Goal: Transaction & Acquisition: Purchase product/service

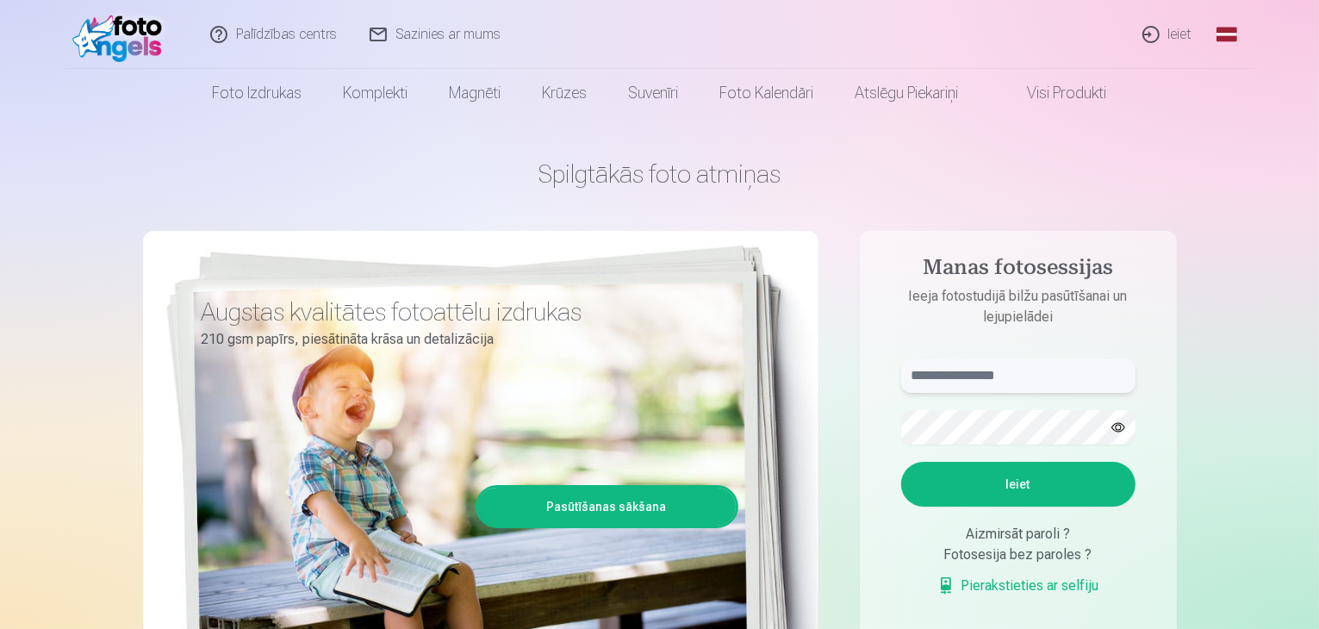
click at [1034, 374] on input "text" at bounding box center [1018, 375] width 234 height 34
drag, startPoint x: 1118, startPoint y: 429, endPoint x: 1105, endPoint y: 417, distance: 17.7
click at [1116, 431] on button "button" at bounding box center [1118, 427] width 33 height 33
click at [901, 462] on button "Ieiet" at bounding box center [1018, 484] width 234 height 45
click at [955, 386] on input "**********" at bounding box center [1018, 375] width 234 height 34
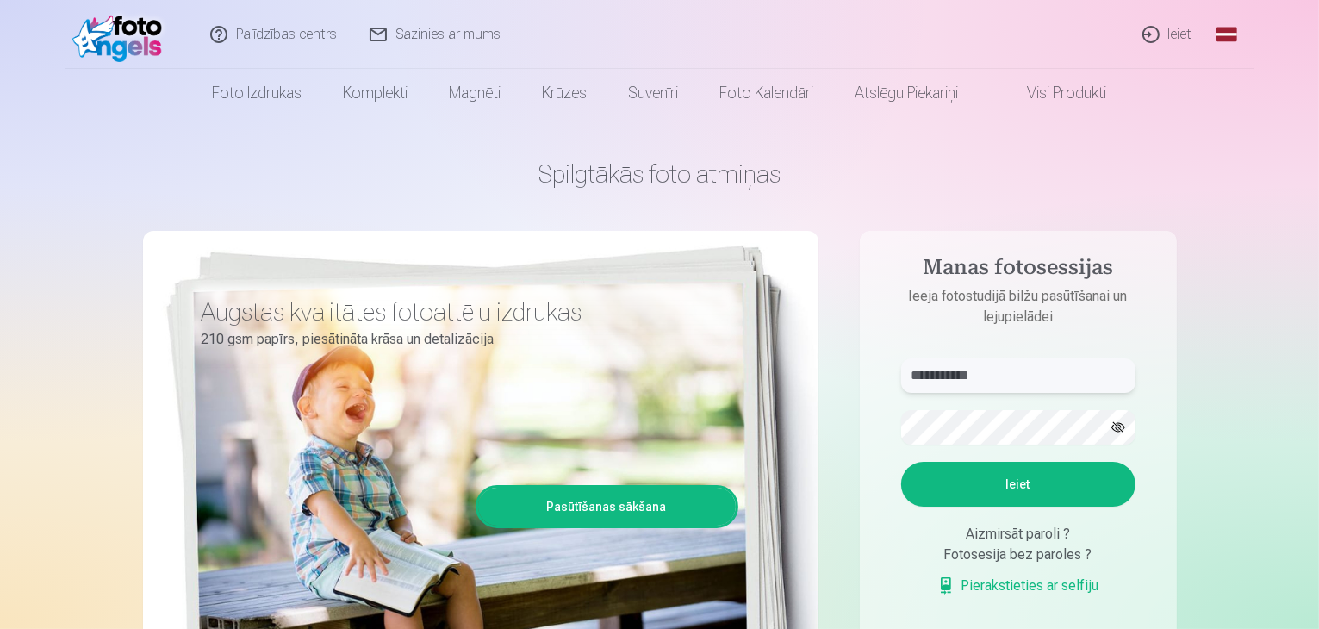
type input "**********"
click at [1043, 496] on button "Ieiet" at bounding box center [1018, 484] width 234 height 45
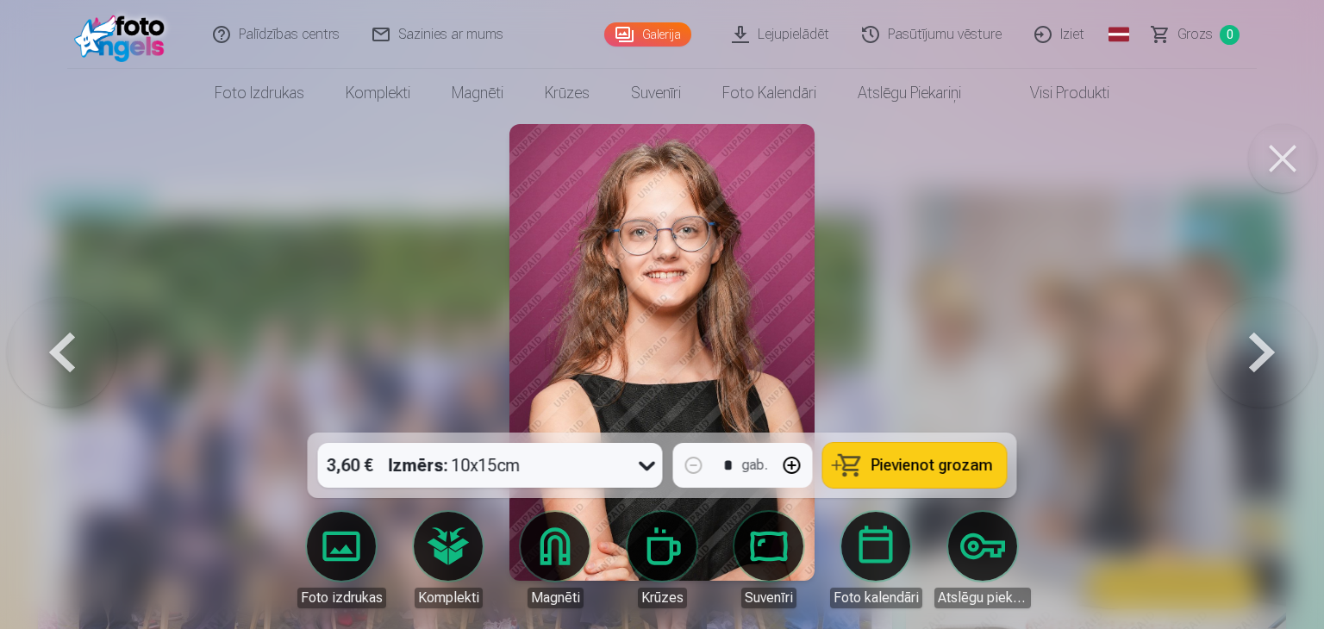
click at [1286, 170] on button at bounding box center [1282, 158] width 69 height 69
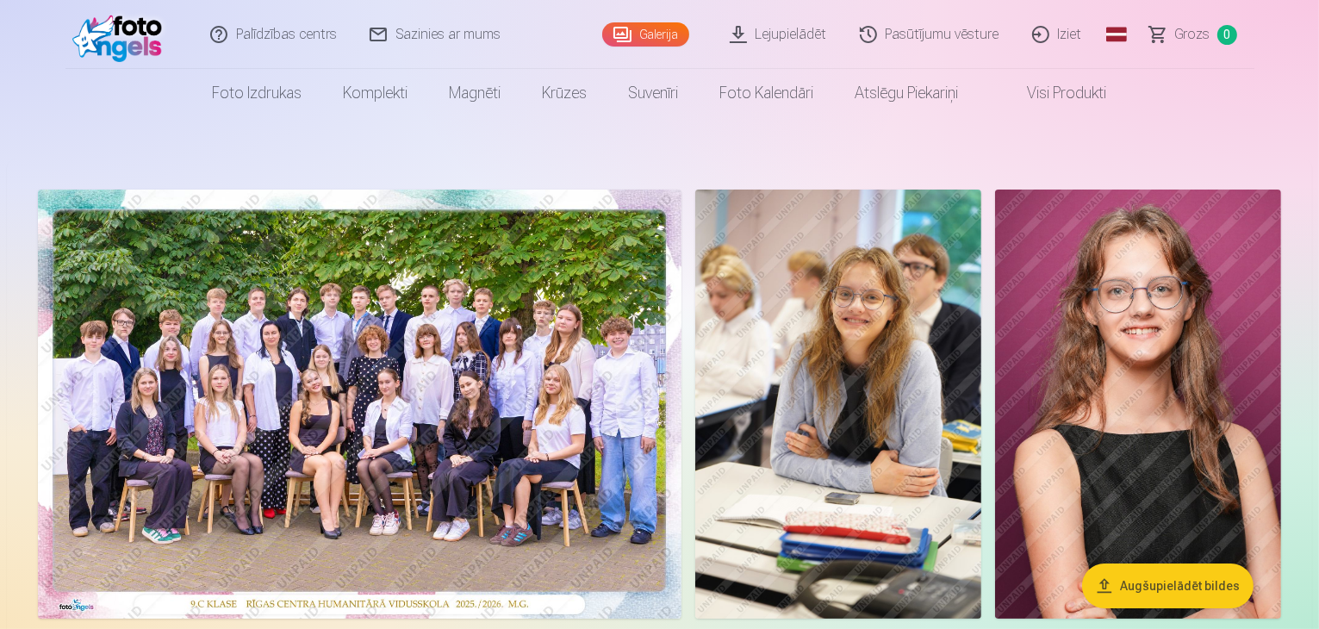
click at [682, 367] on img at bounding box center [360, 404] width 644 height 429
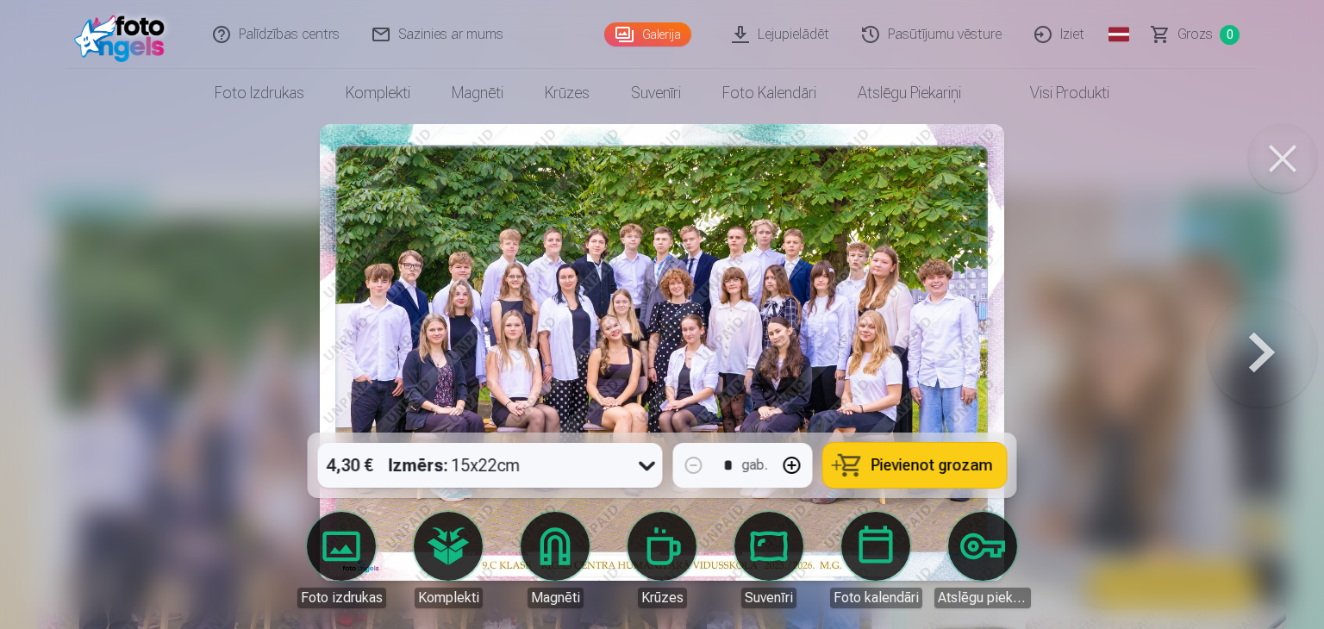
click at [726, 349] on img at bounding box center [662, 352] width 684 height 457
click at [1057, 311] on div at bounding box center [662, 314] width 1324 height 629
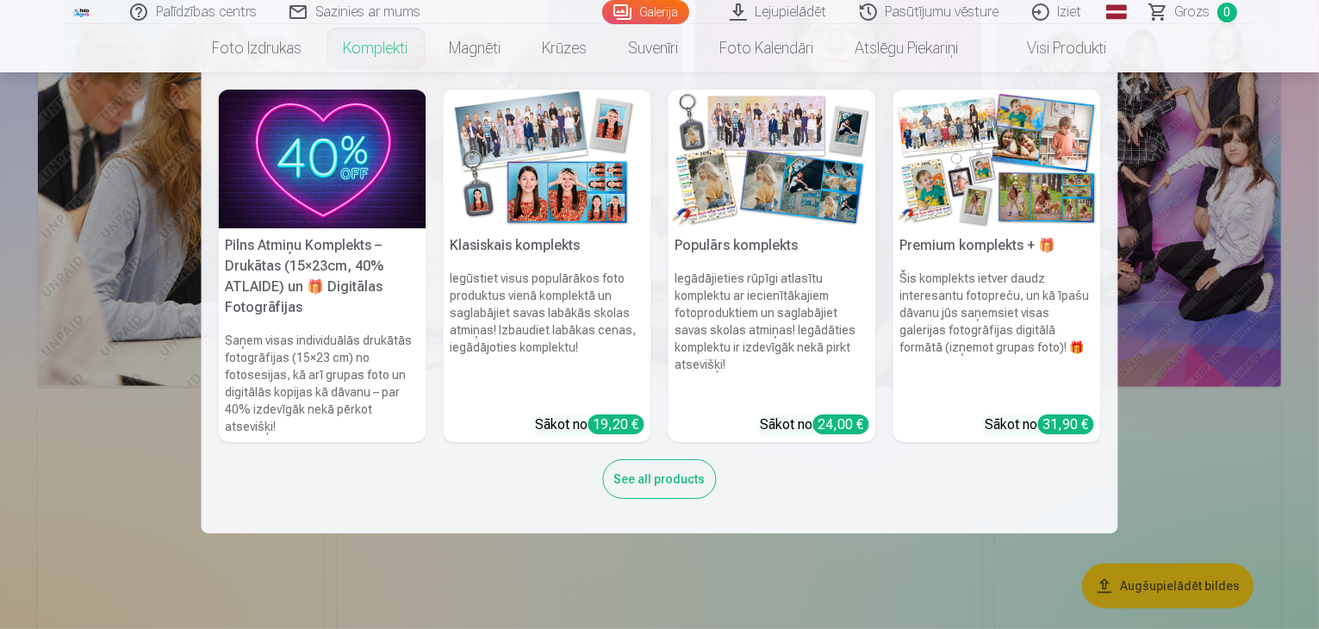
scroll to position [776, 0]
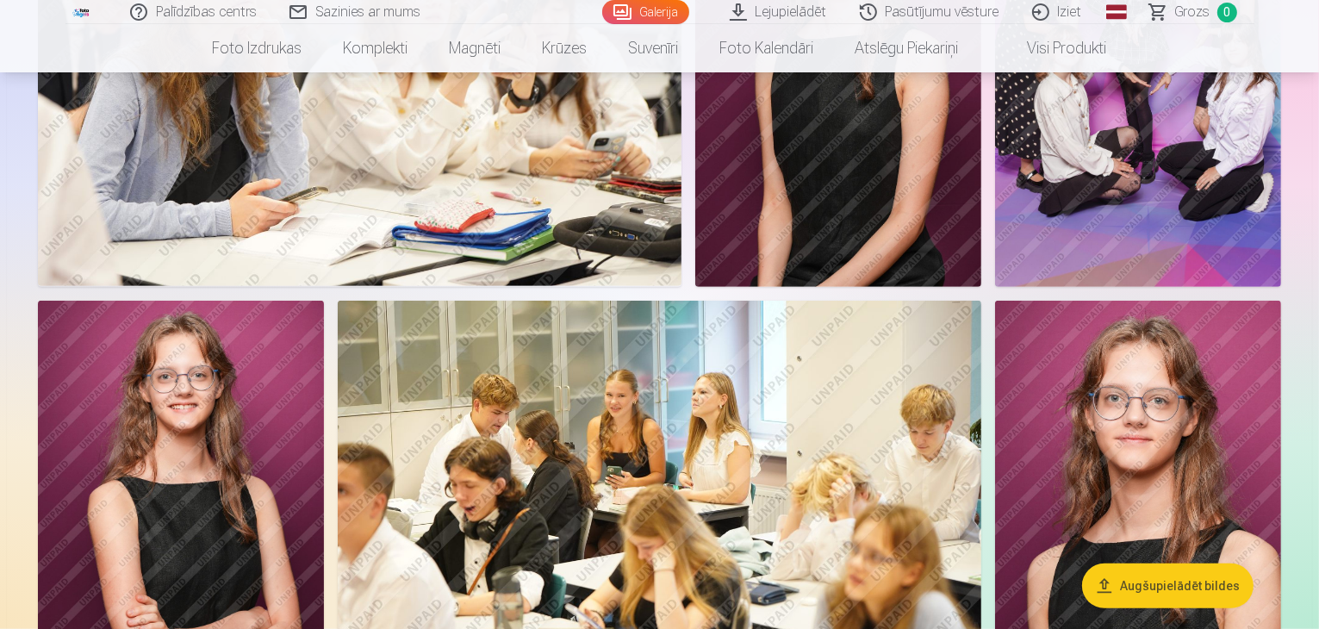
click at [1269, 59] on nav "Foto izdrukas Augstas kvalitātes fotoattēlu izdrukas 210 gsm papīrs, piesātināt…" at bounding box center [659, 48] width 1319 height 48
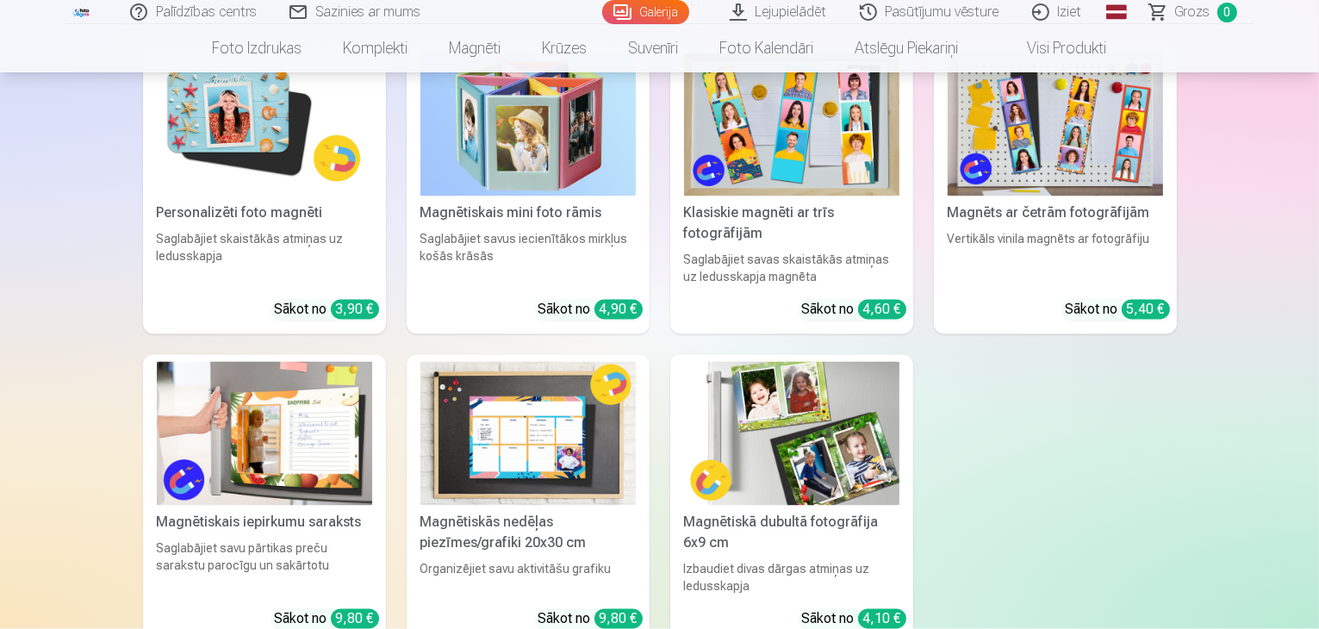
scroll to position [3189, 0]
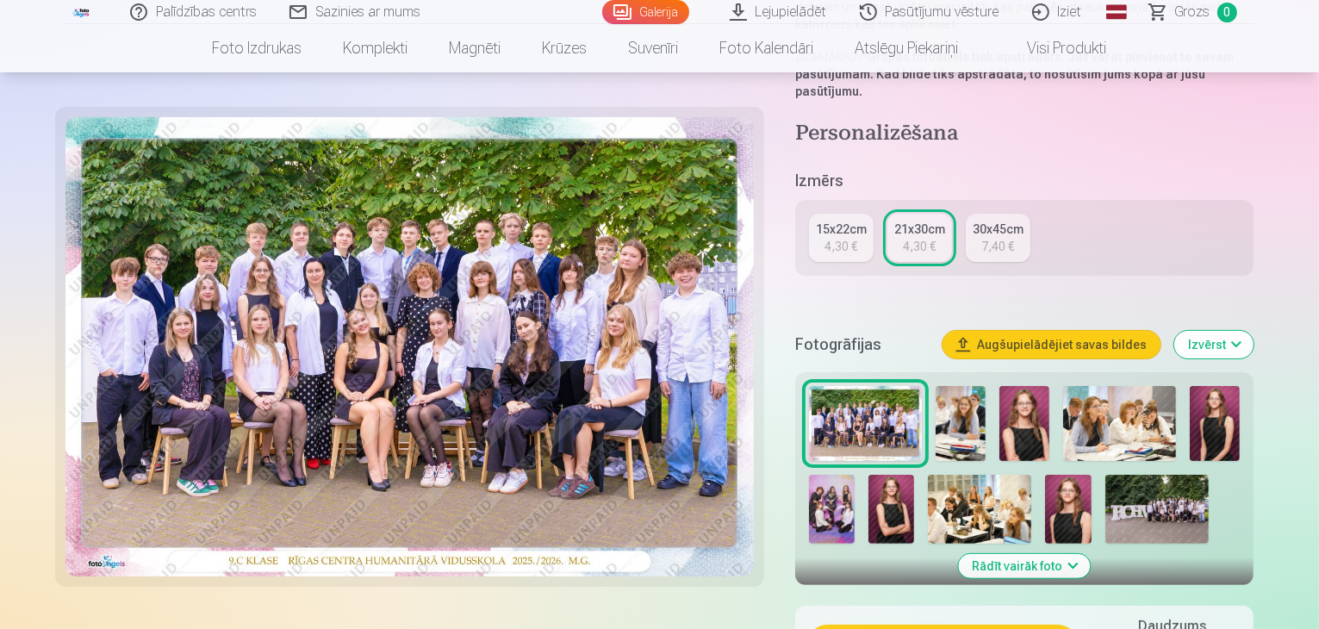
scroll to position [345, 0]
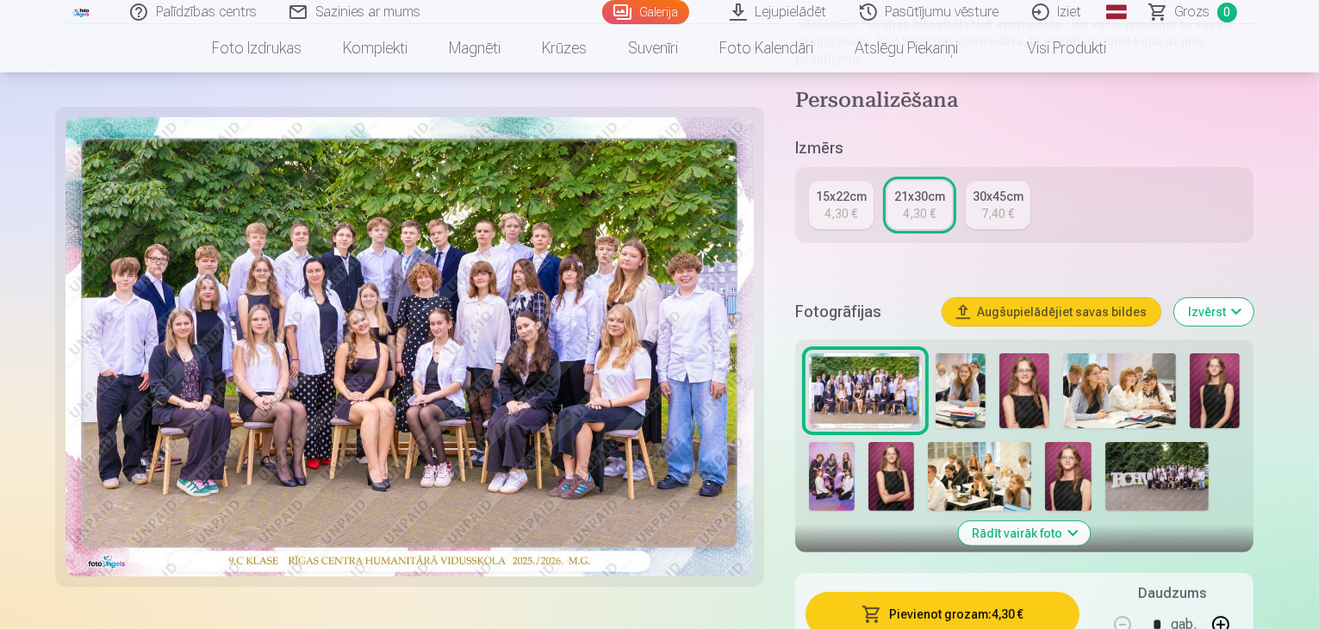
click at [948, 442] on img at bounding box center [979, 476] width 103 height 69
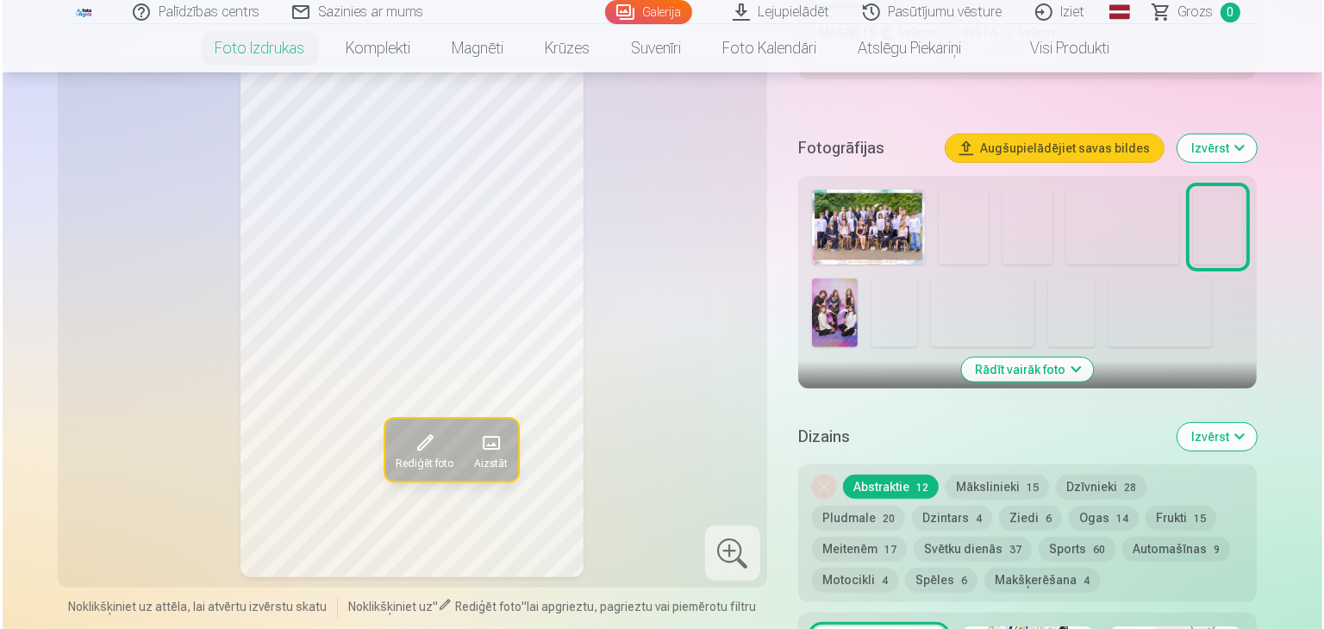
scroll to position [431, 0]
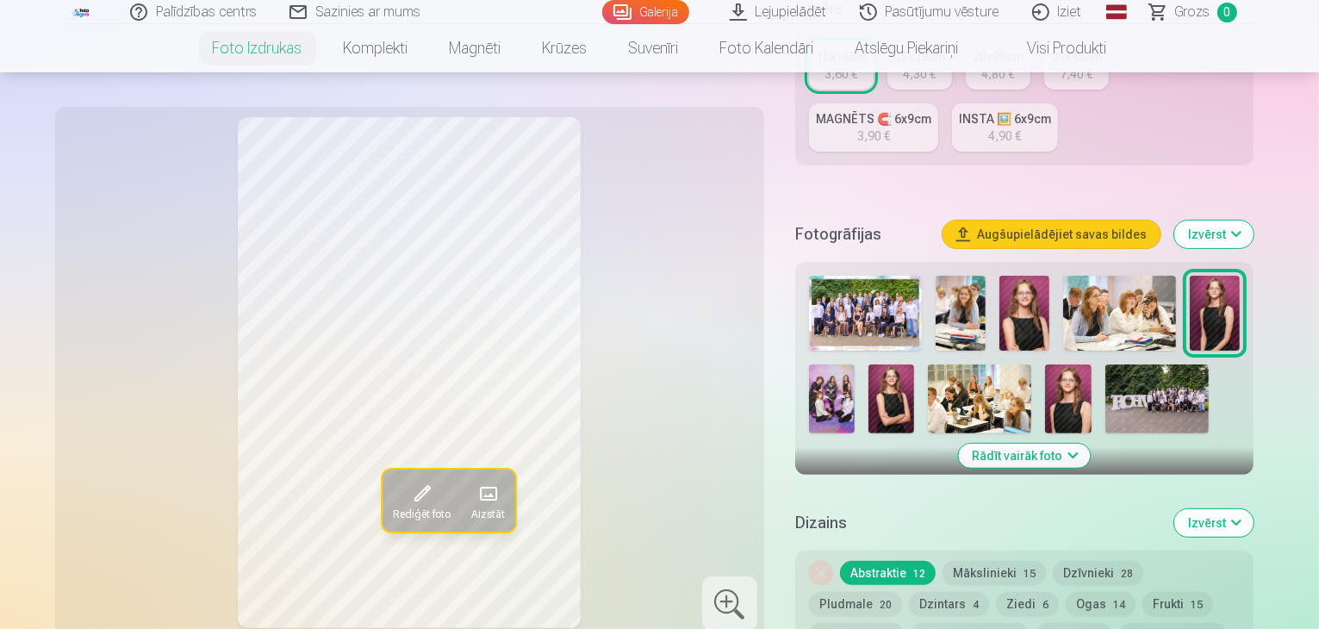
click at [937, 365] on img at bounding box center [979, 399] width 103 height 69
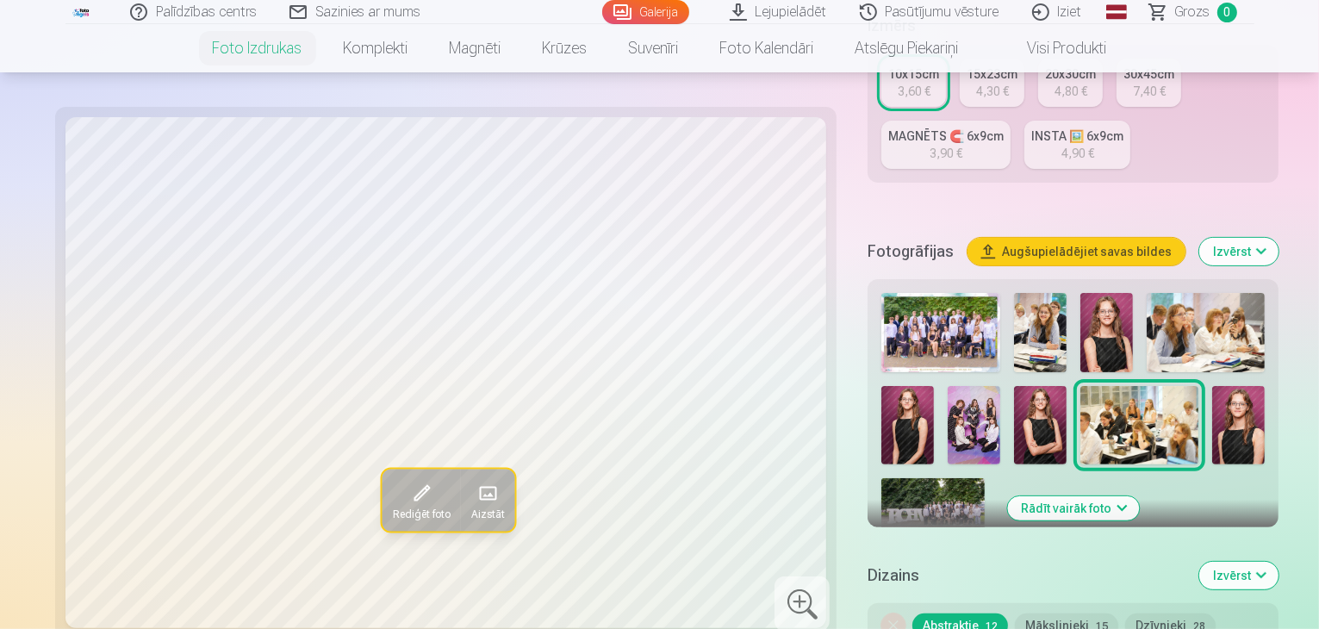
click at [1147, 293] on img at bounding box center [1206, 332] width 118 height 79
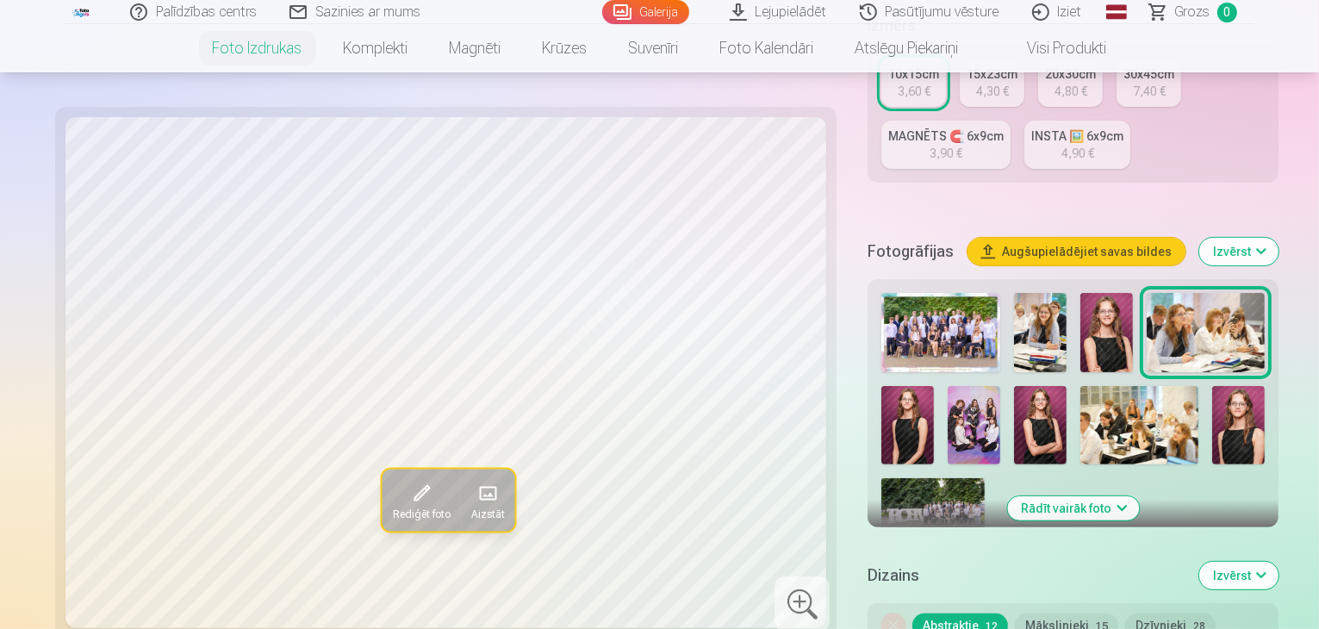
click at [1014, 293] on img at bounding box center [1040, 332] width 53 height 79
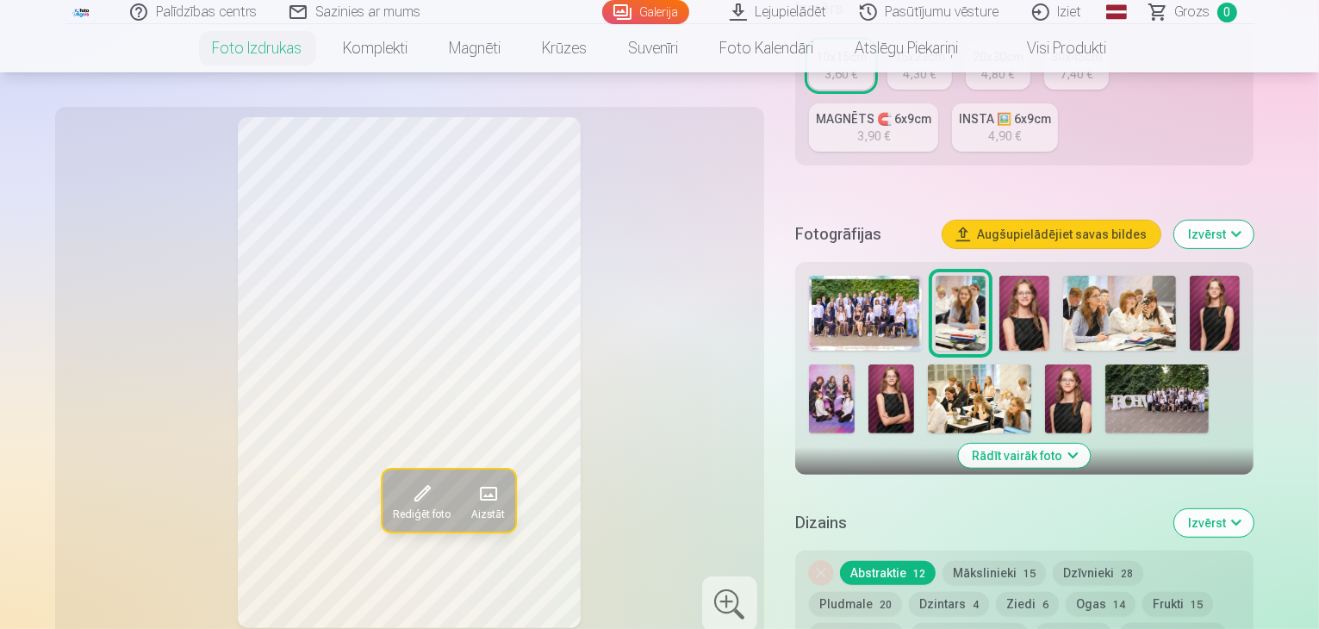
click at [1239, 276] on img at bounding box center [1215, 313] width 50 height 75
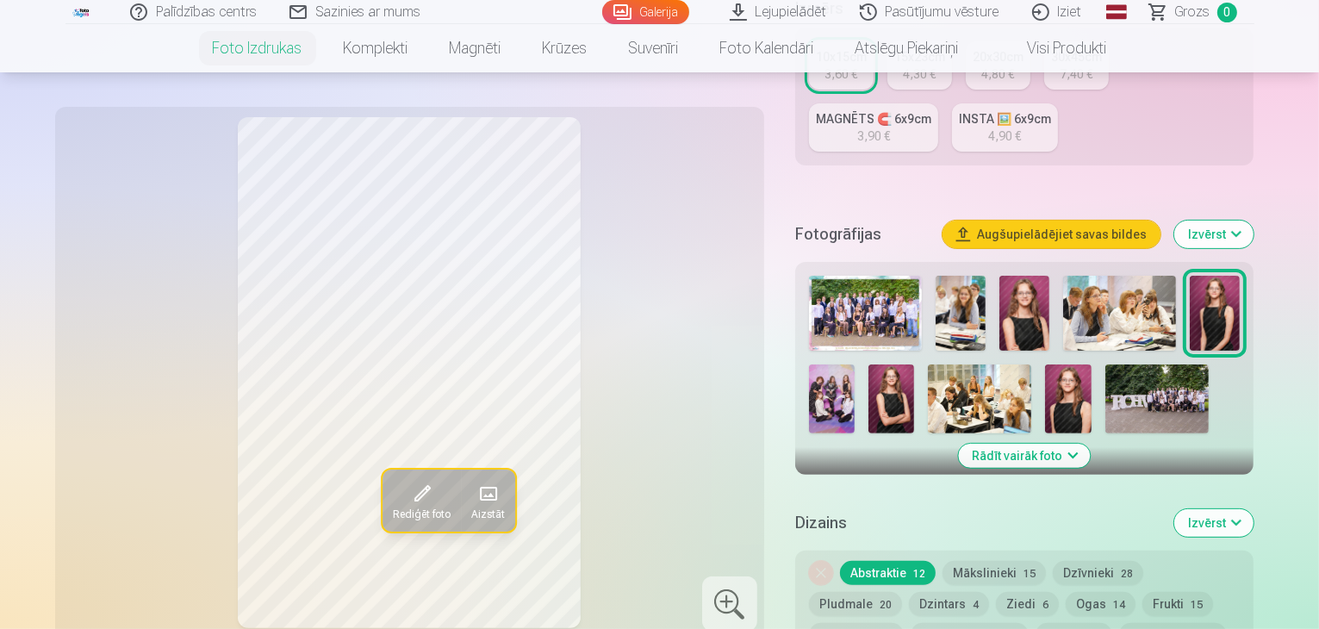
click at [1045, 365] on img at bounding box center [1068, 399] width 46 height 69
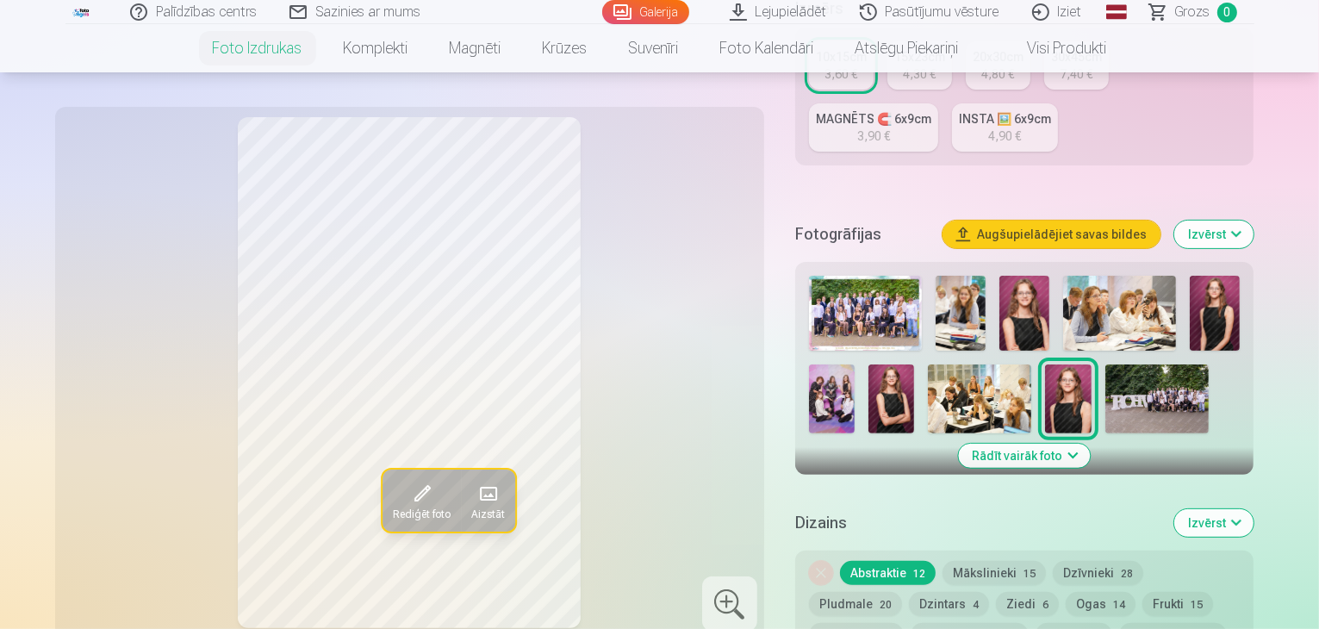
click at [869, 371] on img at bounding box center [892, 399] width 46 height 69
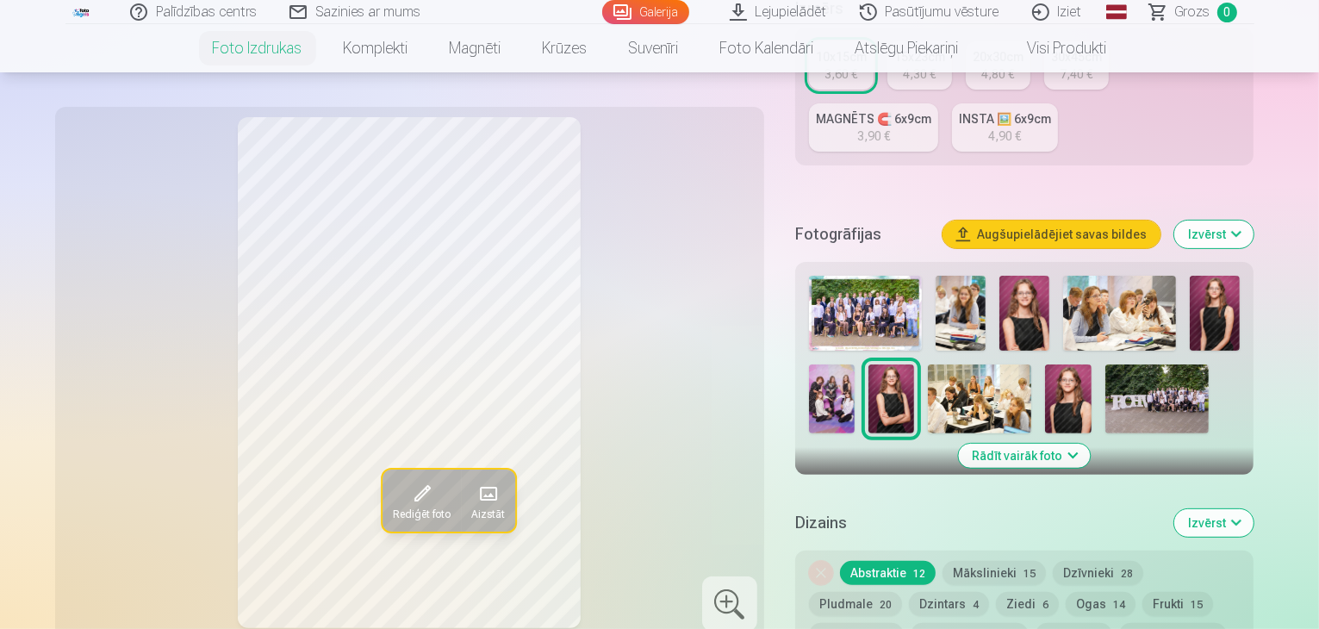
click at [1013, 276] on img at bounding box center [1025, 313] width 50 height 75
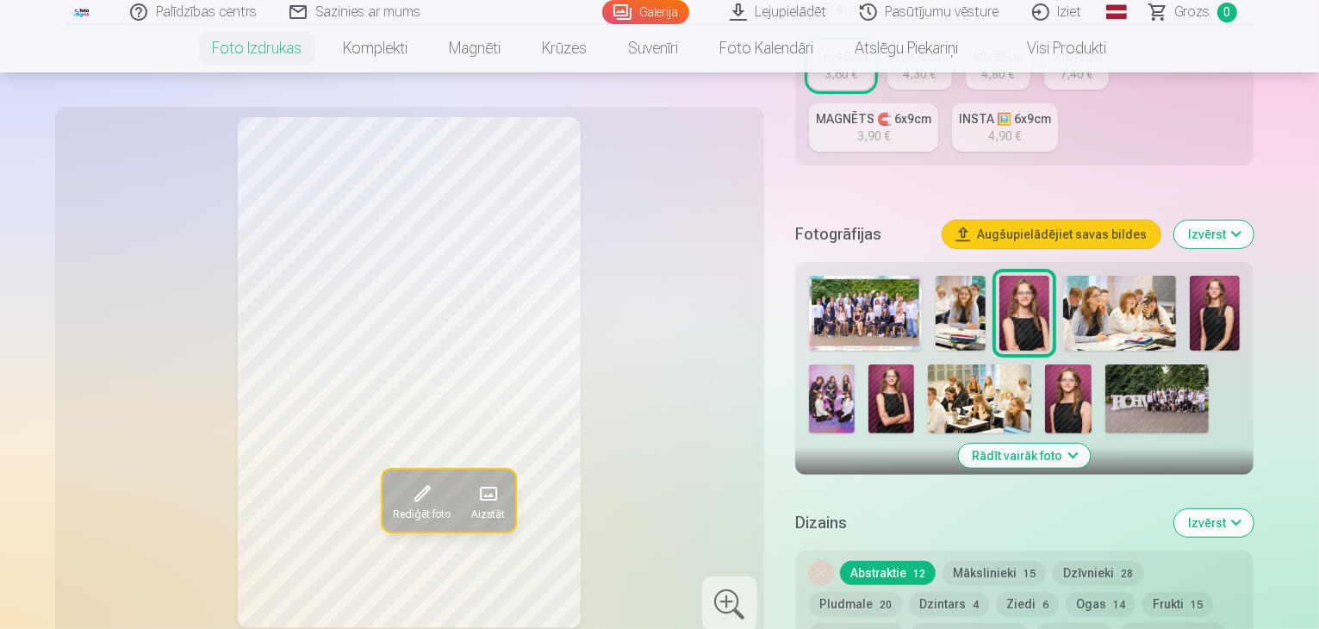
click at [855, 365] on img at bounding box center [832, 399] width 46 height 69
click at [1144, 366] on img at bounding box center [1157, 399] width 103 height 69
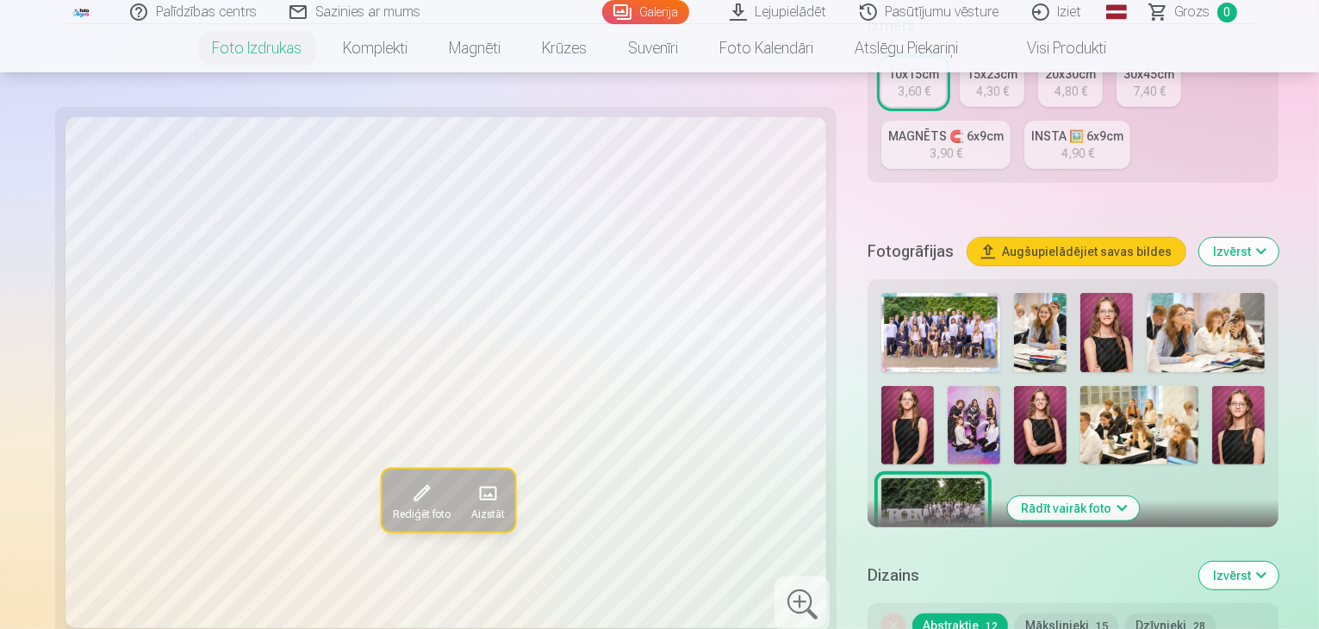
click at [775, 603] on div at bounding box center [802, 604] width 55 height 55
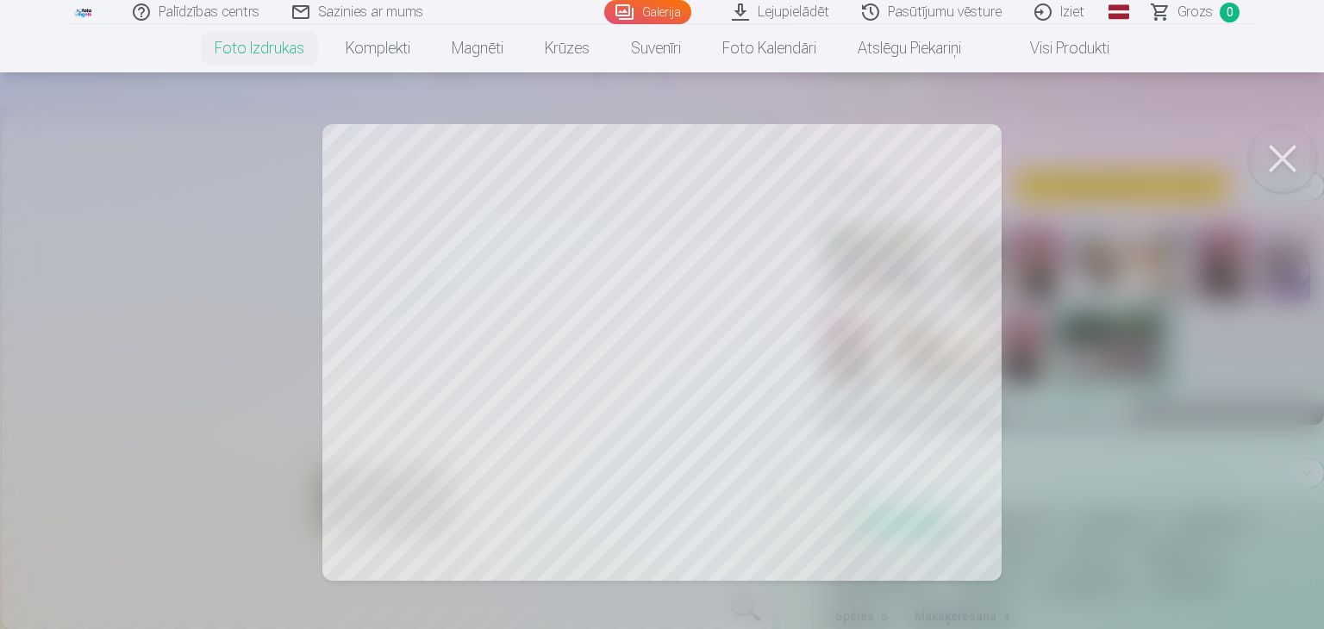
click at [664, 328] on div at bounding box center [662, 314] width 1324 height 629
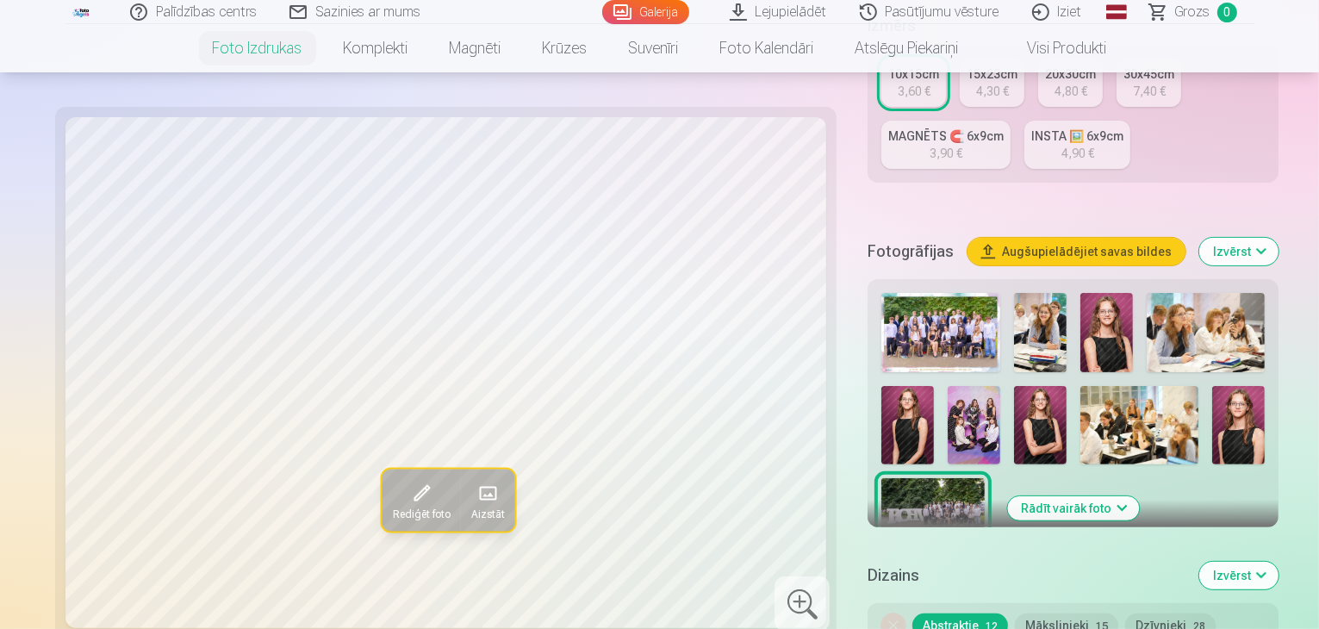
click at [775, 583] on div at bounding box center [802, 604] width 55 height 55
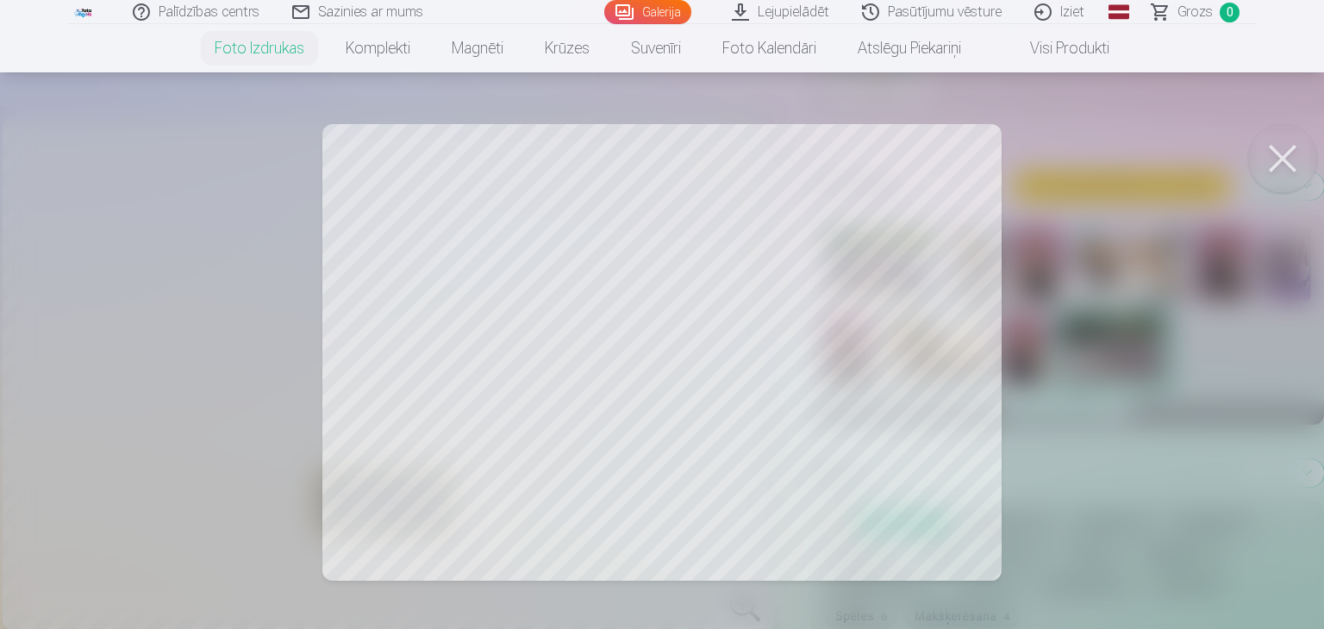
click at [1262, 159] on button at bounding box center [1282, 158] width 69 height 69
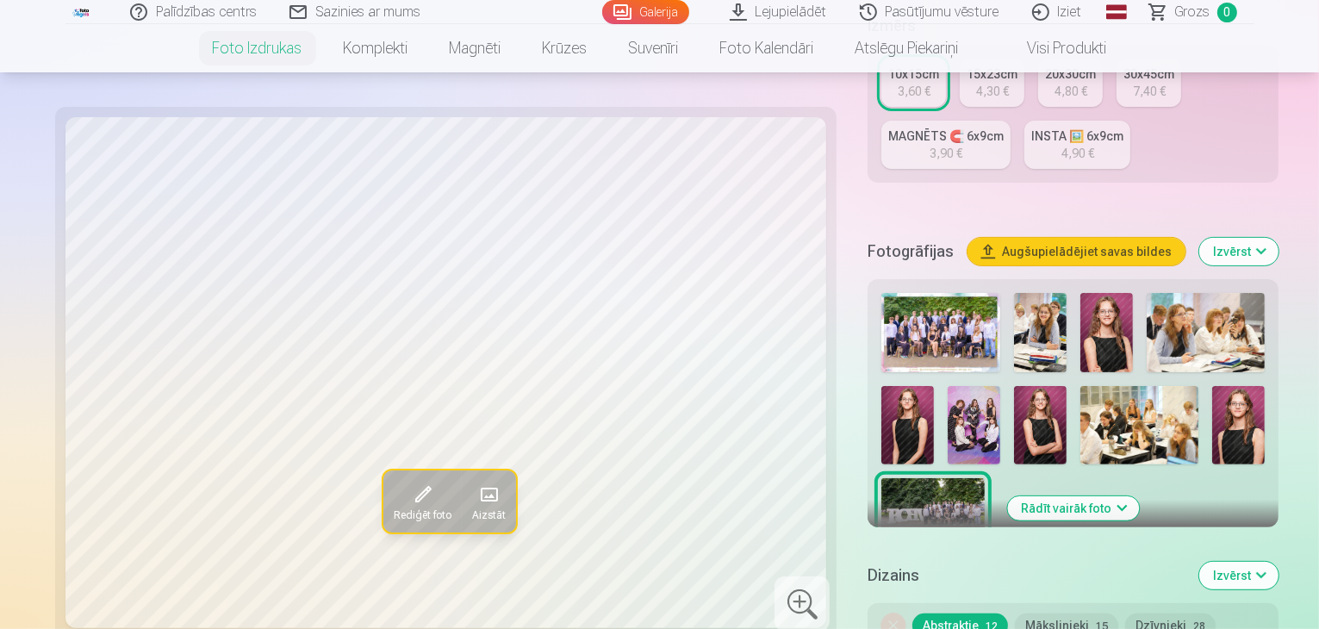
click at [897, 293] on img at bounding box center [941, 332] width 118 height 79
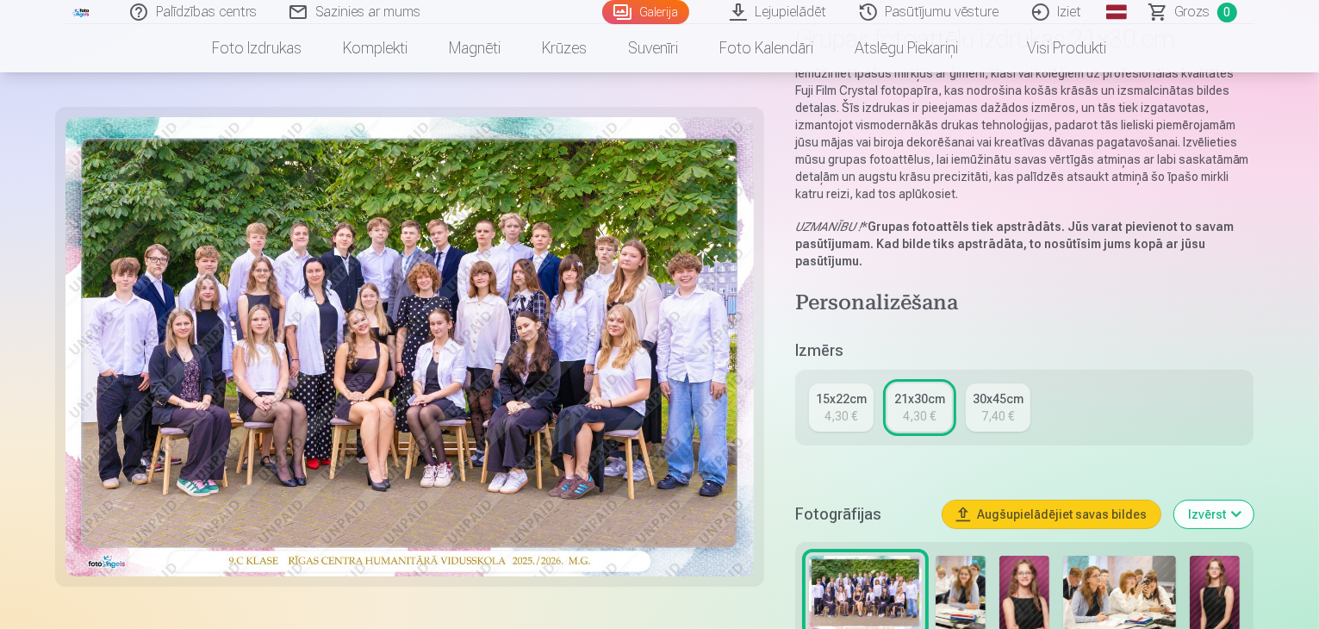
scroll to position [172, 0]
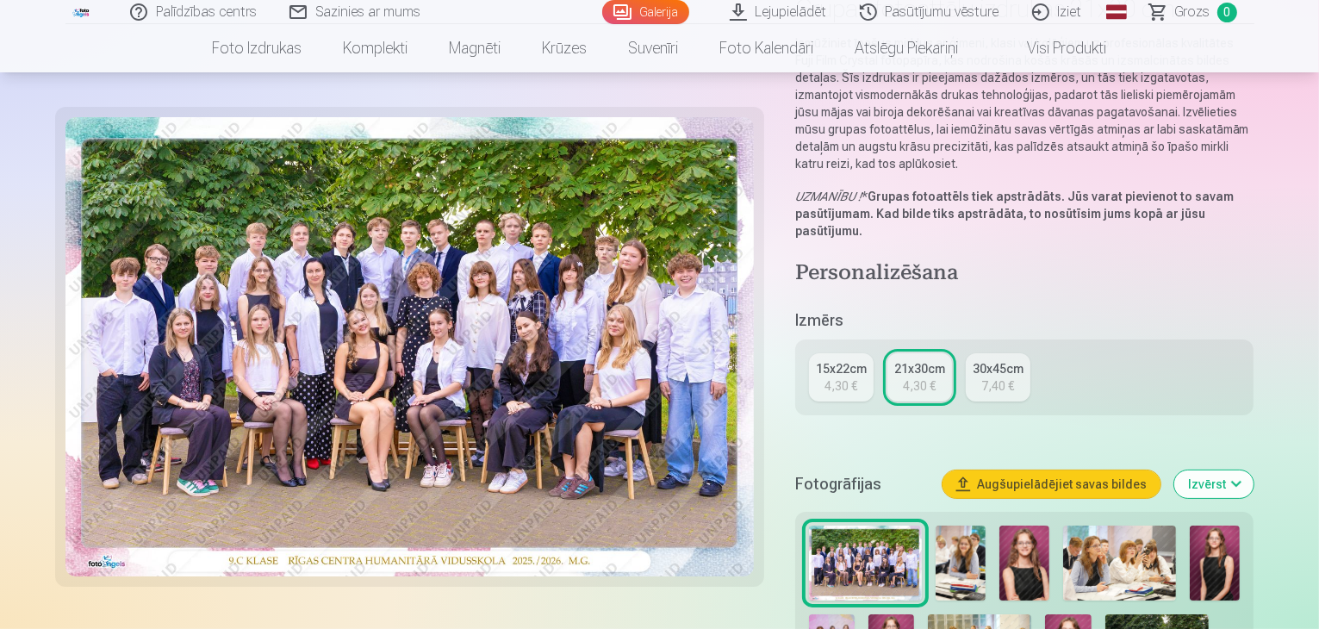
click at [1023, 526] on img at bounding box center [1025, 563] width 50 height 75
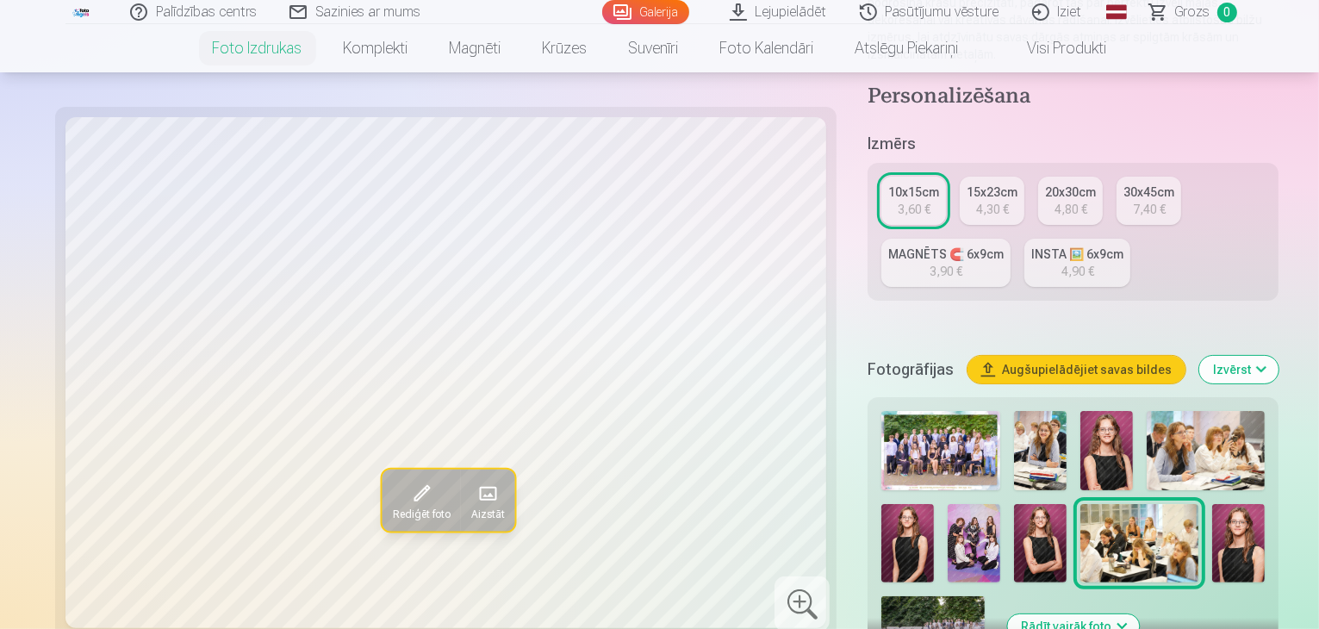
scroll to position [259, 0]
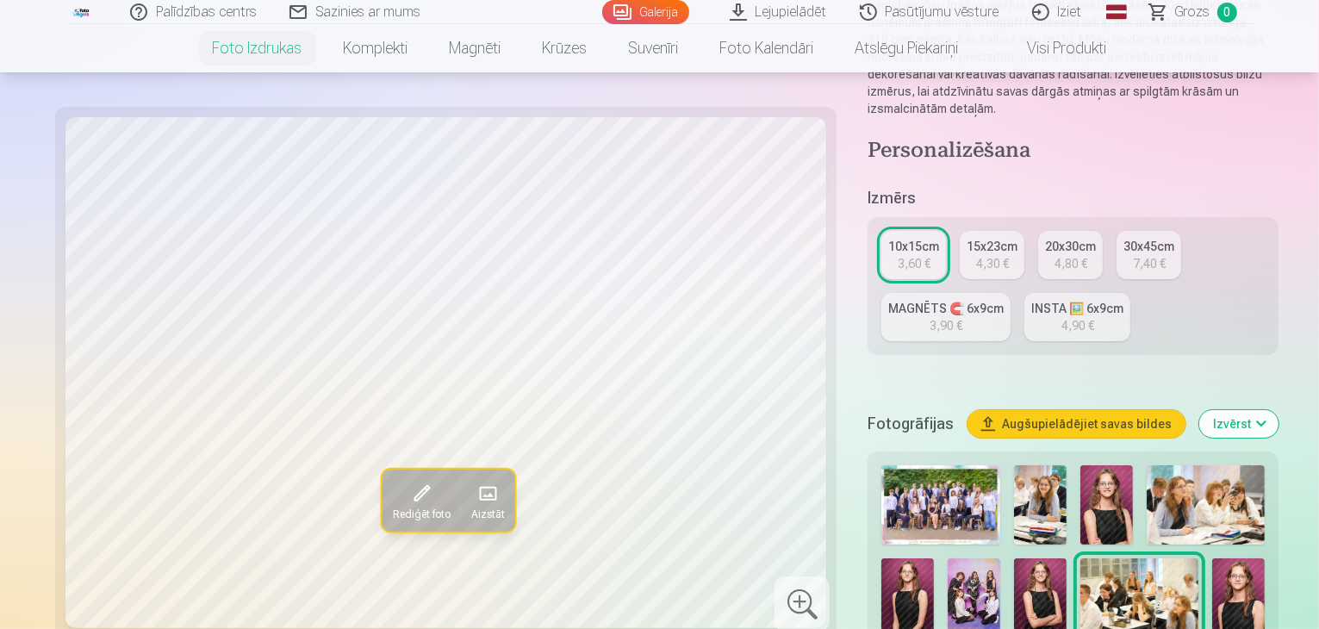
click at [893, 465] on img at bounding box center [941, 504] width 118 height 79
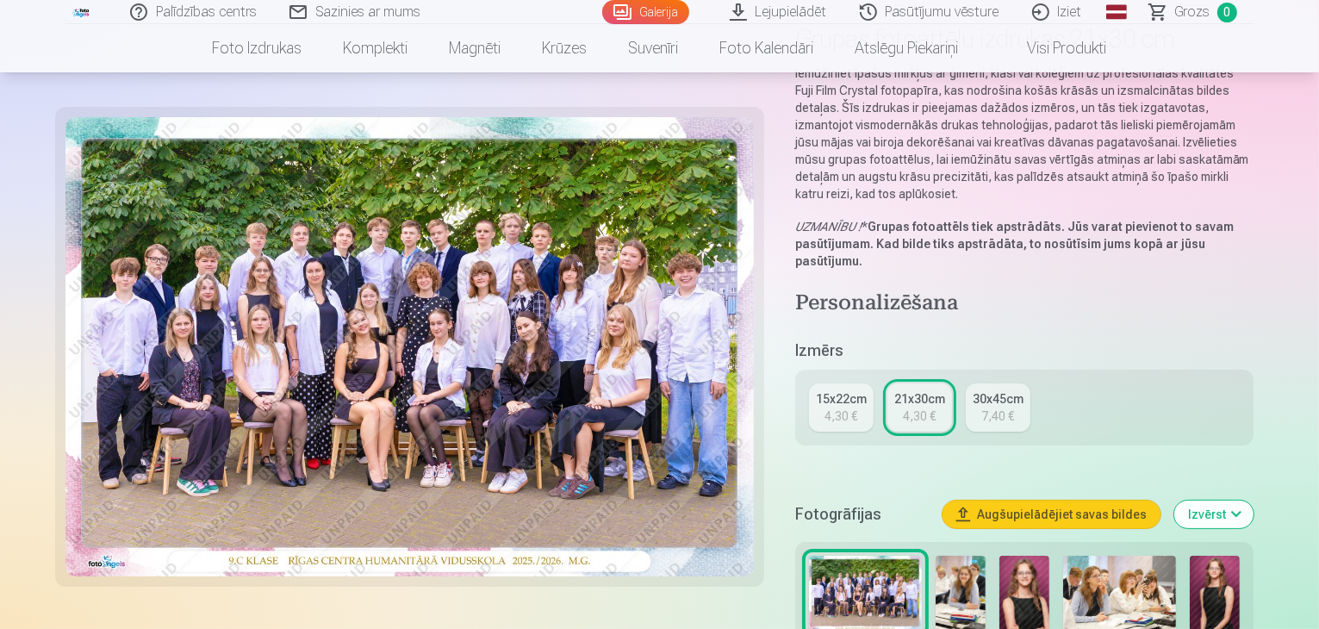
scroll to position [172, 0]
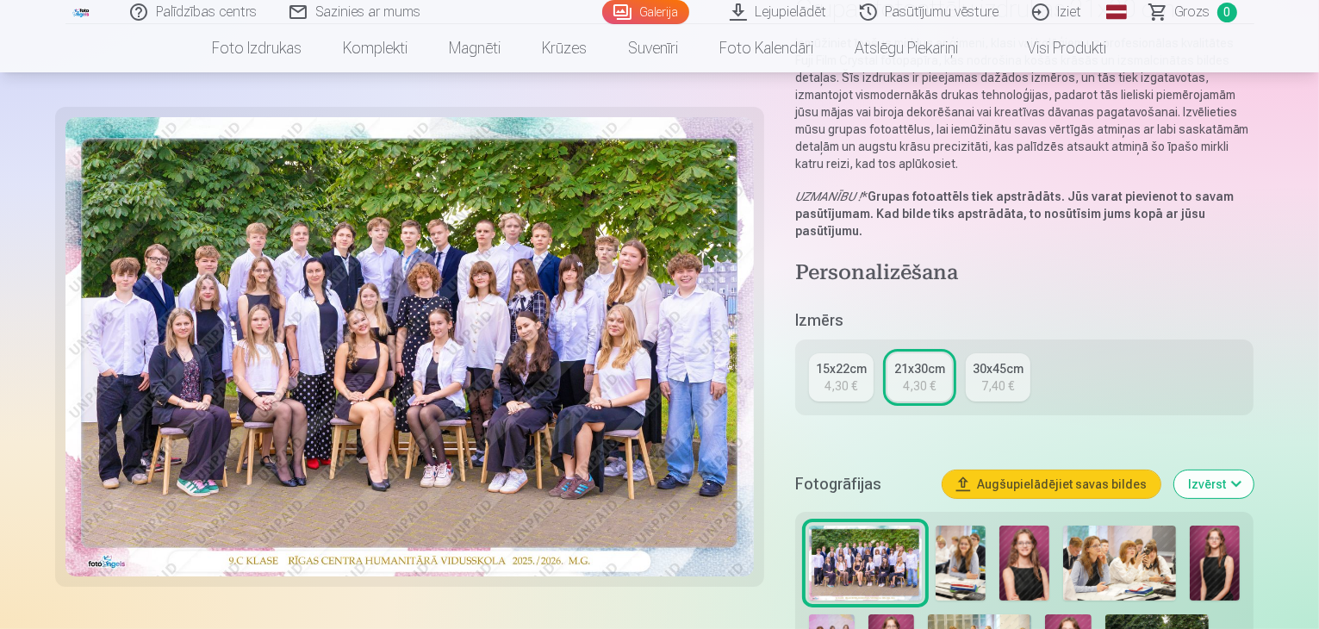
click at [1220, 526] on img at bounding box center [1215, 563] width 50 height 75
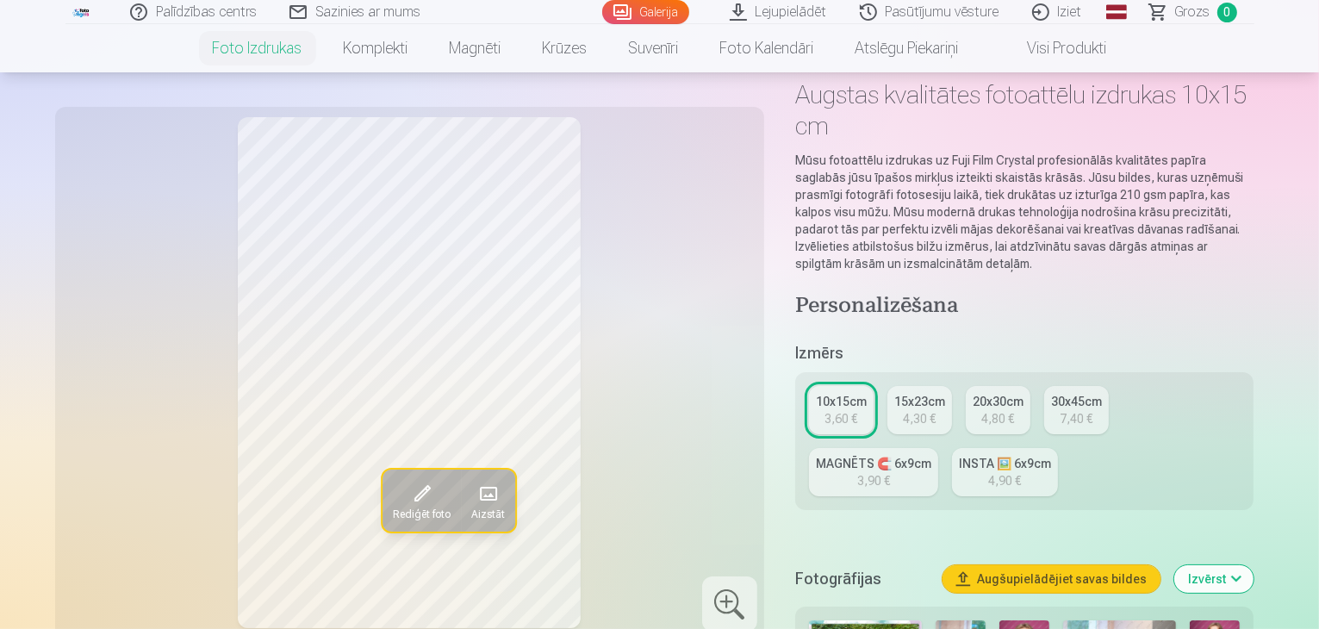
scroll to position [172, 0]
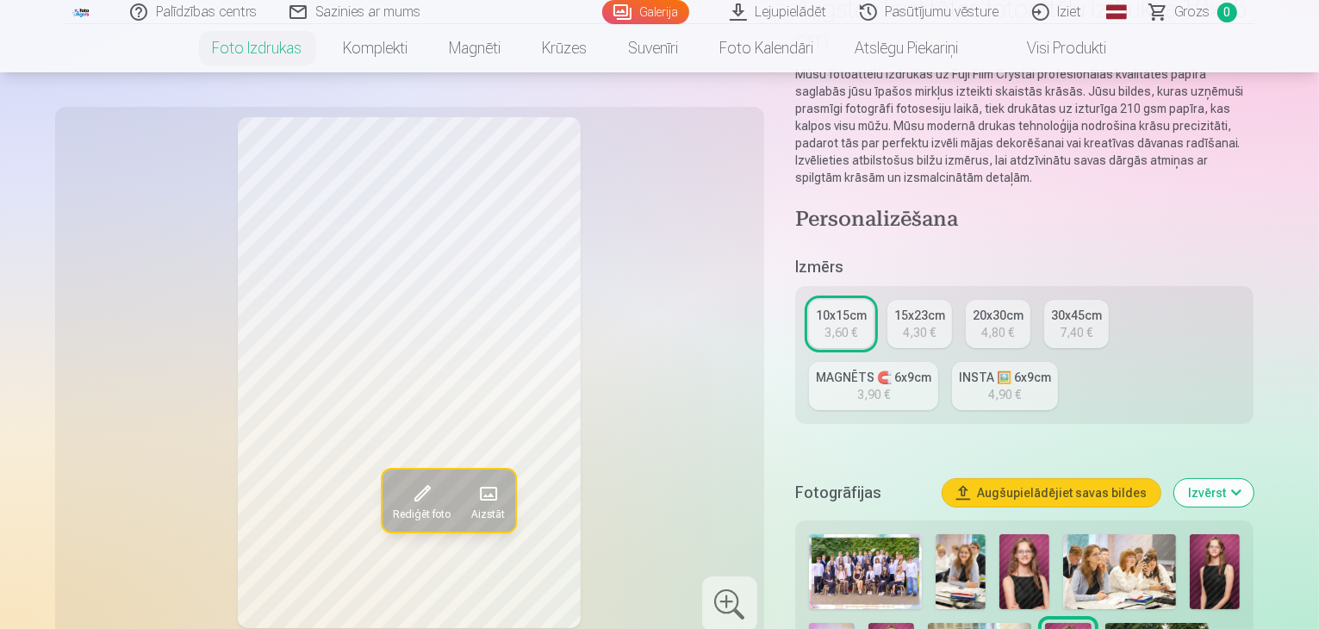
click at [1034, 534] on img at bounding box center [1025, 571] width 50 height 75
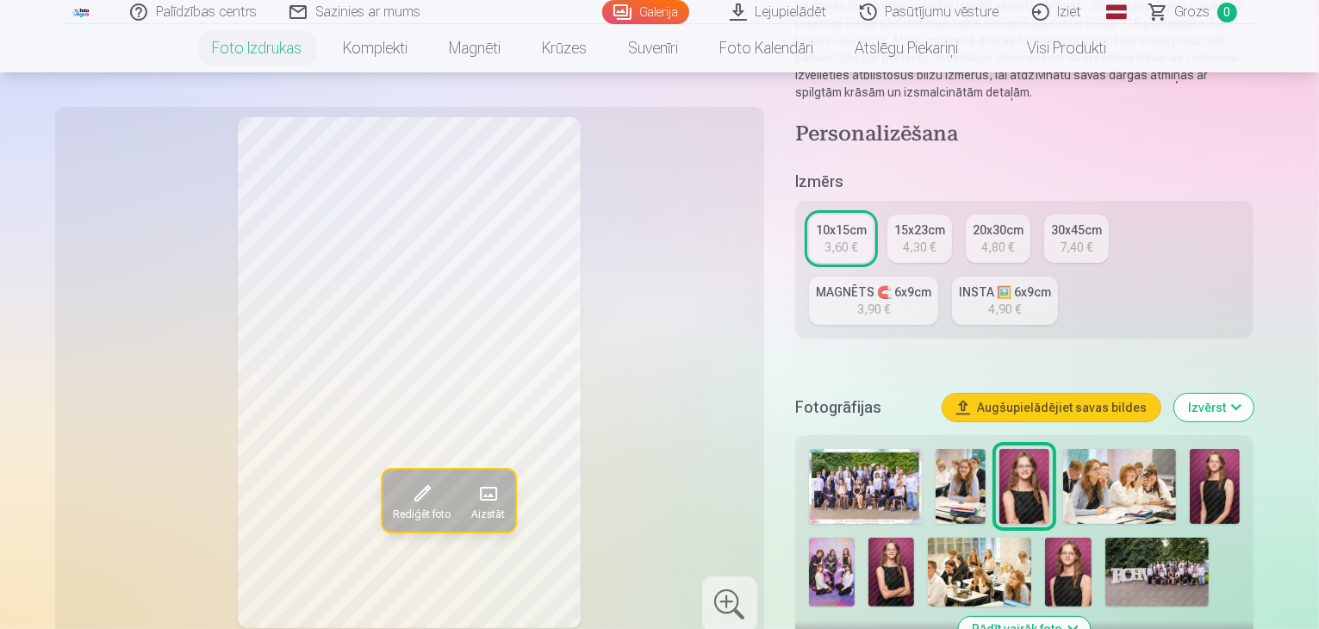
scroll to position [259, 0]
click at [739, 605] on div at bounding box center [729, 604] width 55 height 55
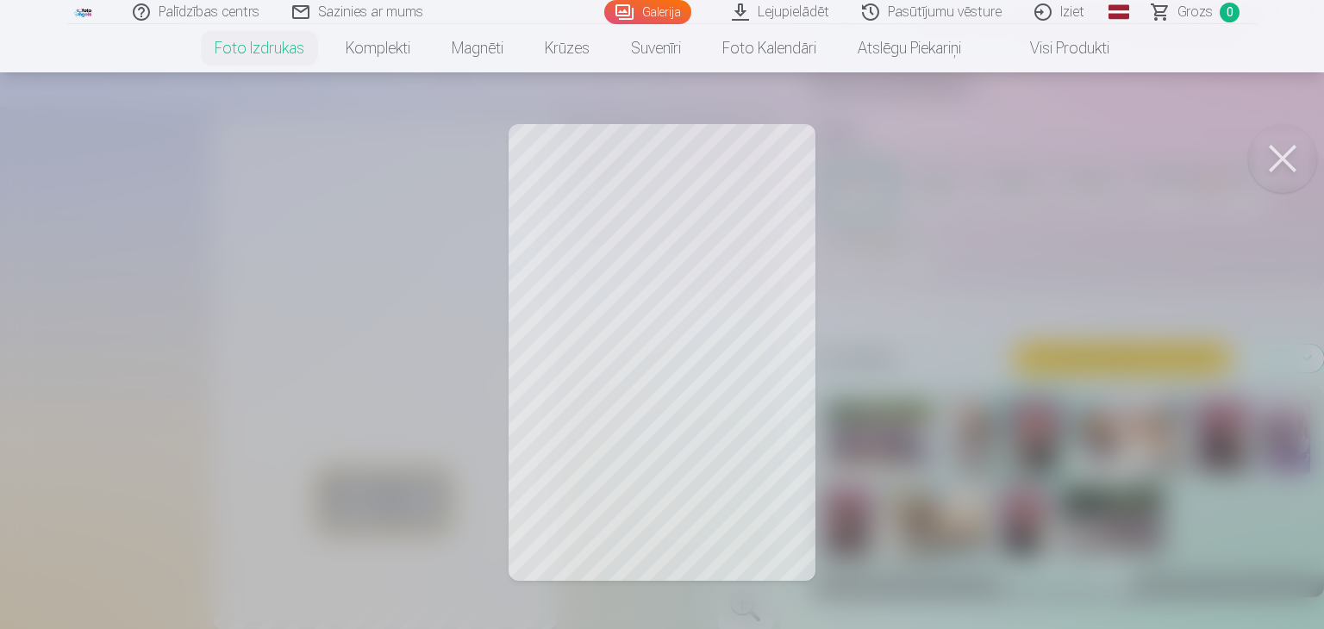
click at [1273, 155] on button at bounding box center [1282, 158] width 69 height 69
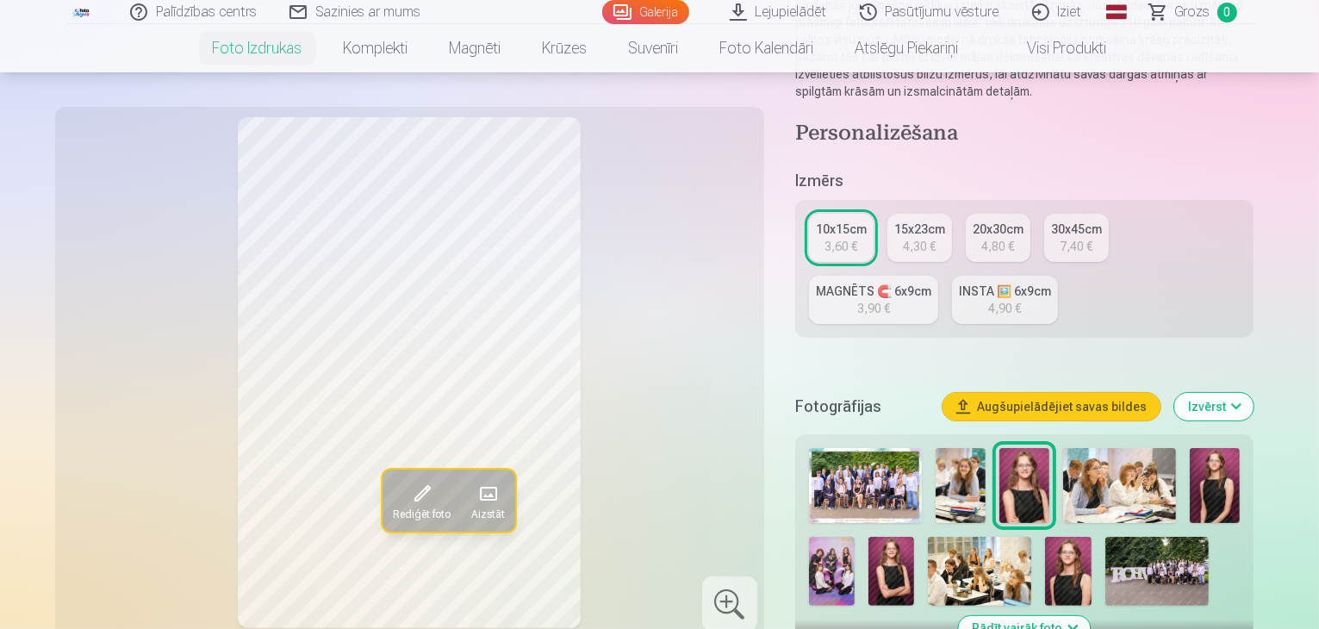
click at [976, 448] on img at bounding box center [961, 485] width 50 height 75
click at [928, 537] on img at bounding box center [979, 571] width 103 height 69
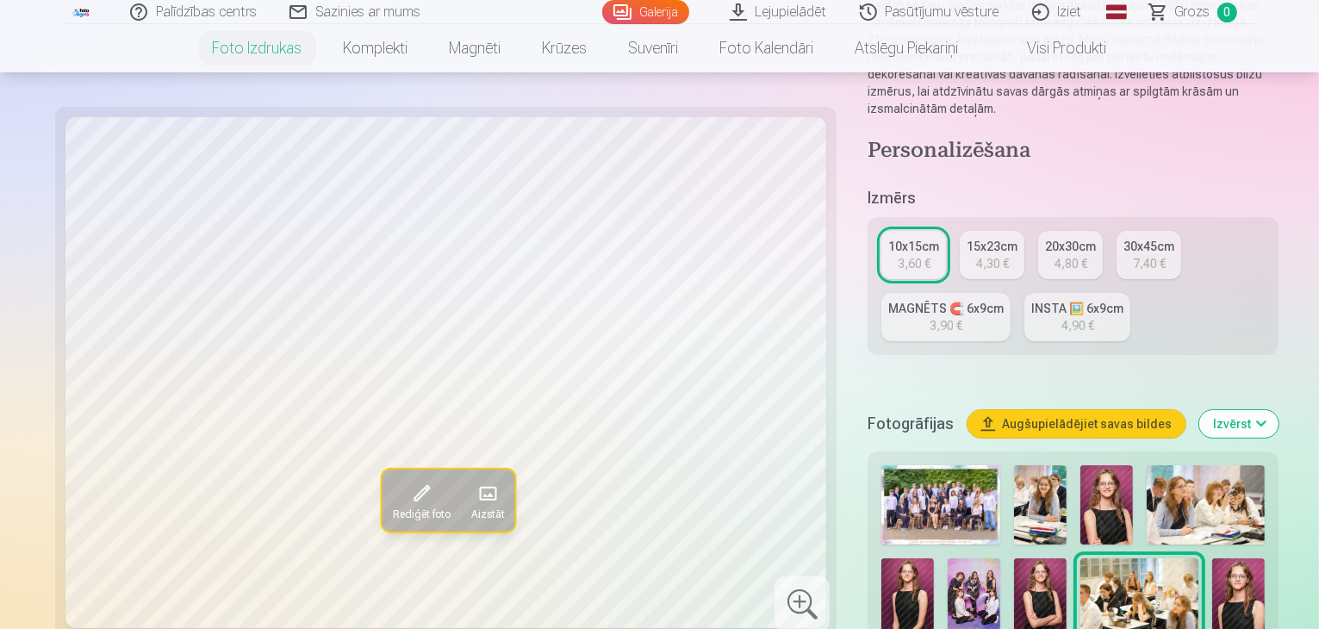
click at [1147, 465] on img at bounding box center [1206, 504] width 118 height 79
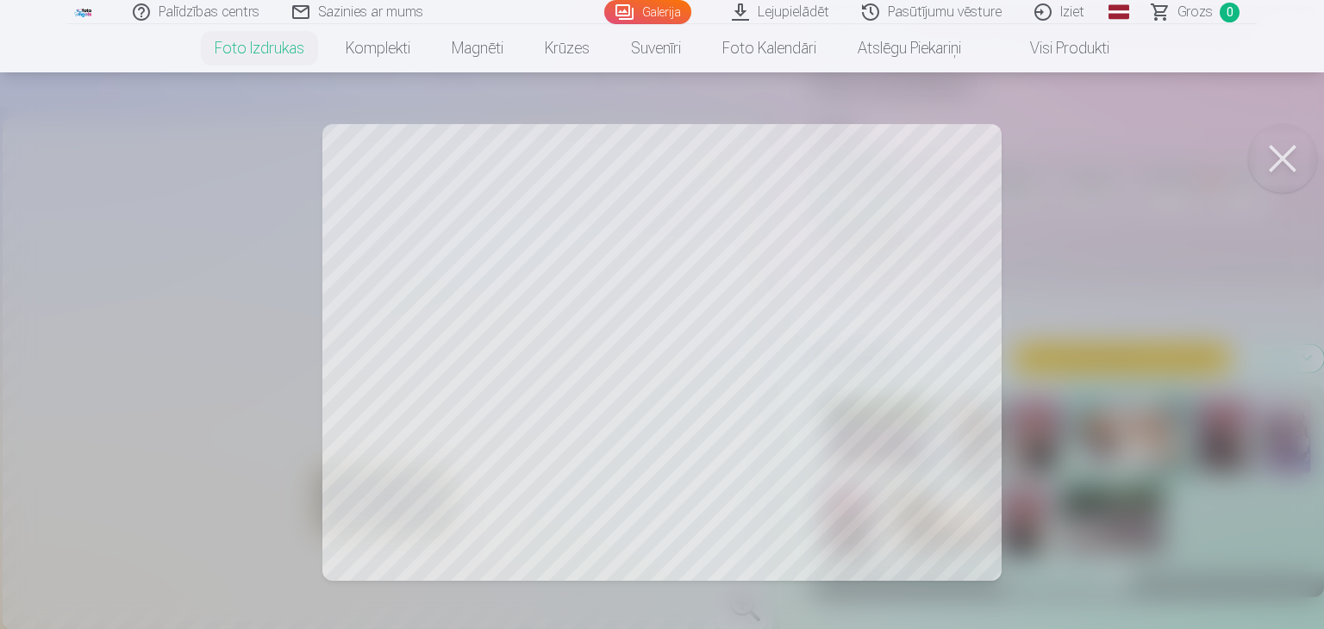
click at [526, 256] on div at bounding box center [662, 314] width 1324 height 629
click at [533, 317] on div at bounding box center [662, 314] width 1324 height 629
click at [1030, 294] on div at bounding box center [662, 314] width 1324 height 629
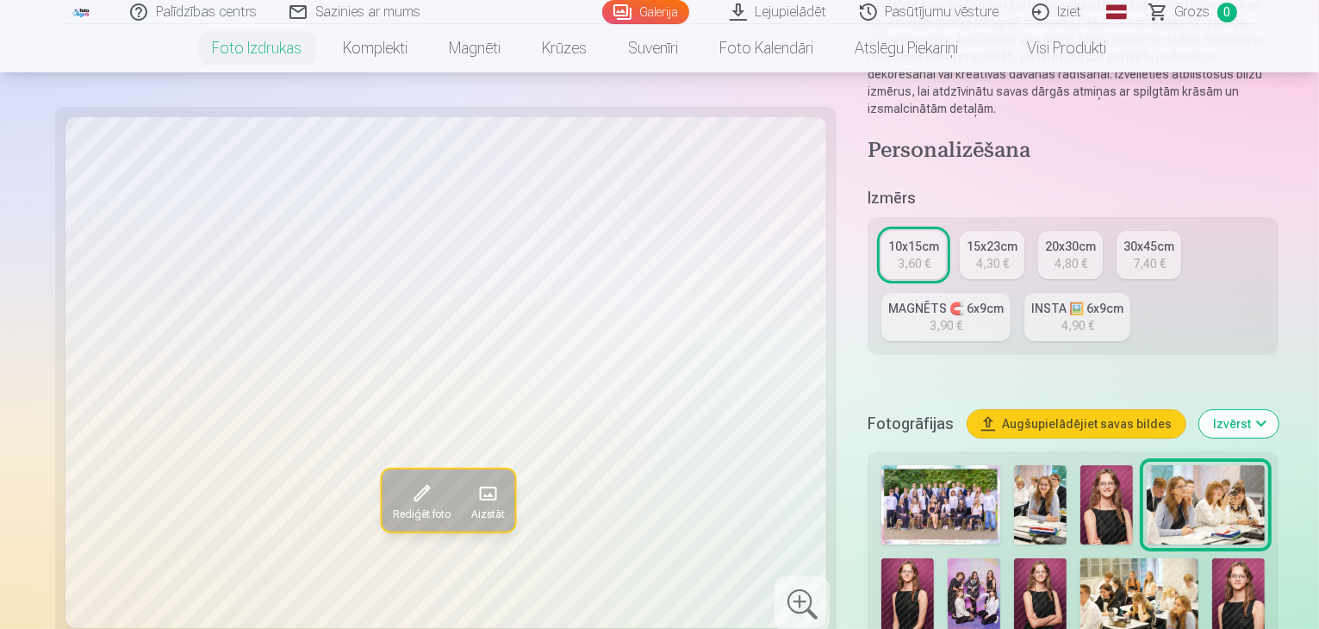
click at [1081, 558] on img at bounding box center [1140, 597] width 118 height 78
click at [1081, 465] on img at bounding box center [1107, 504] width 53 height 79
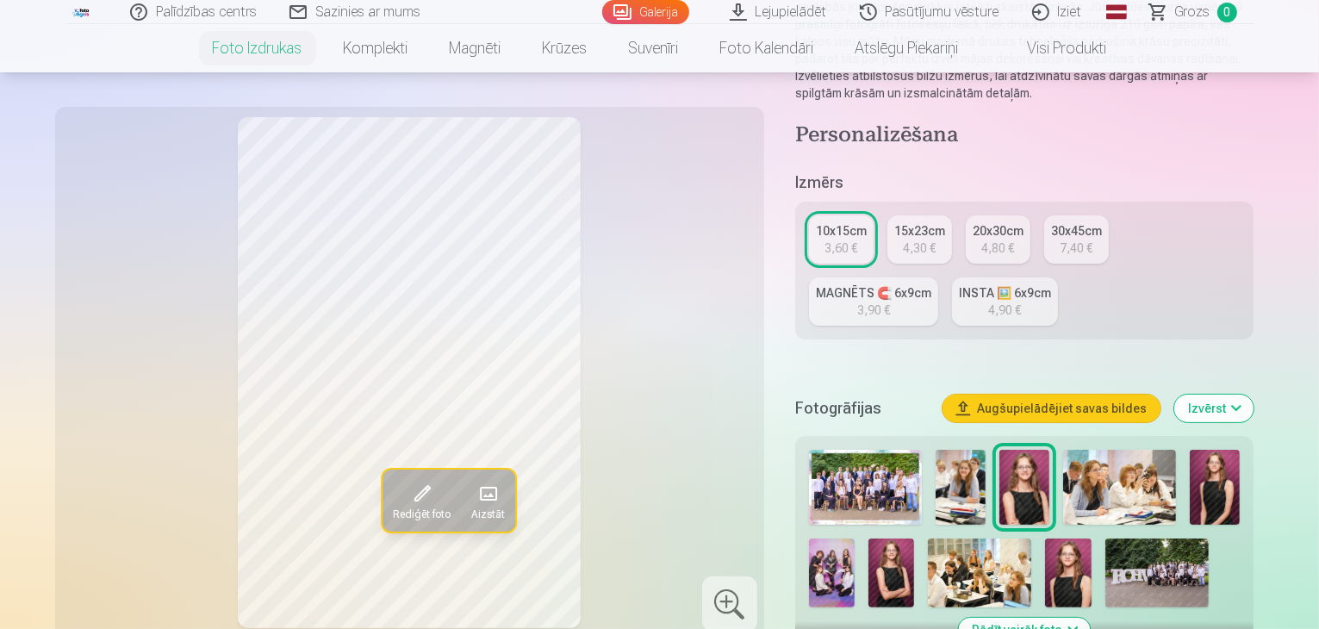
drag, startPoint x: 185, startPoint y: 96, endPoint x: 175, endPoint y: 182, distance: 86.8
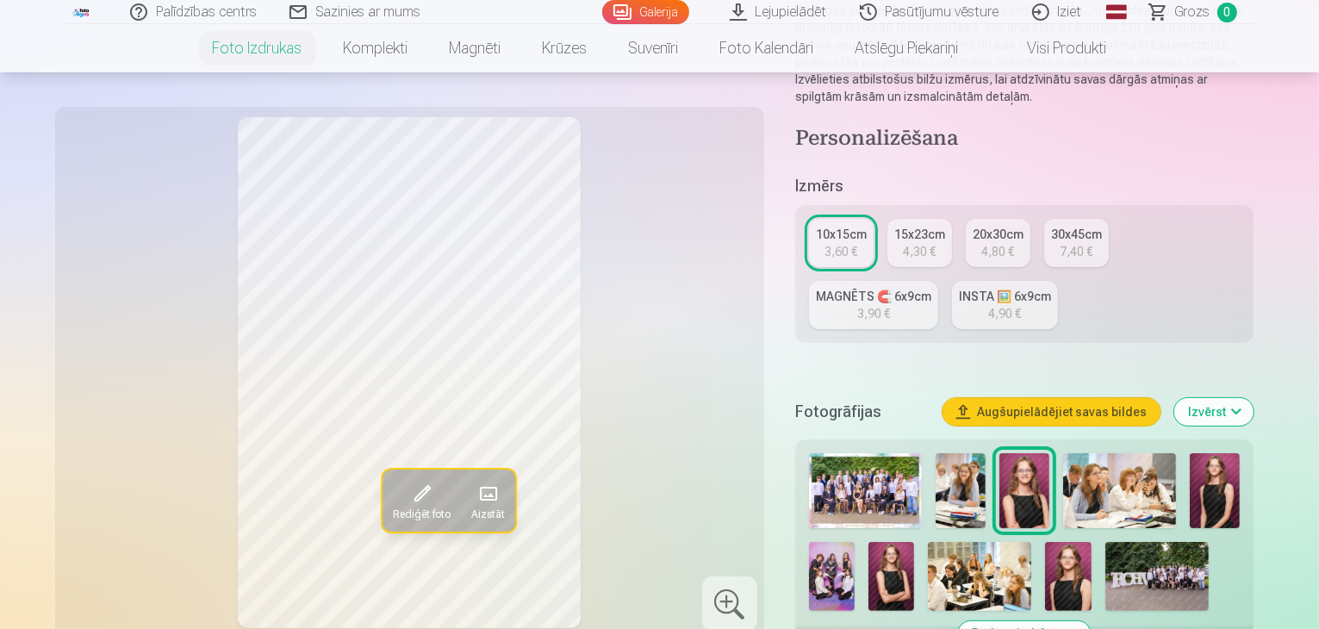
scroll to position [172, 0]
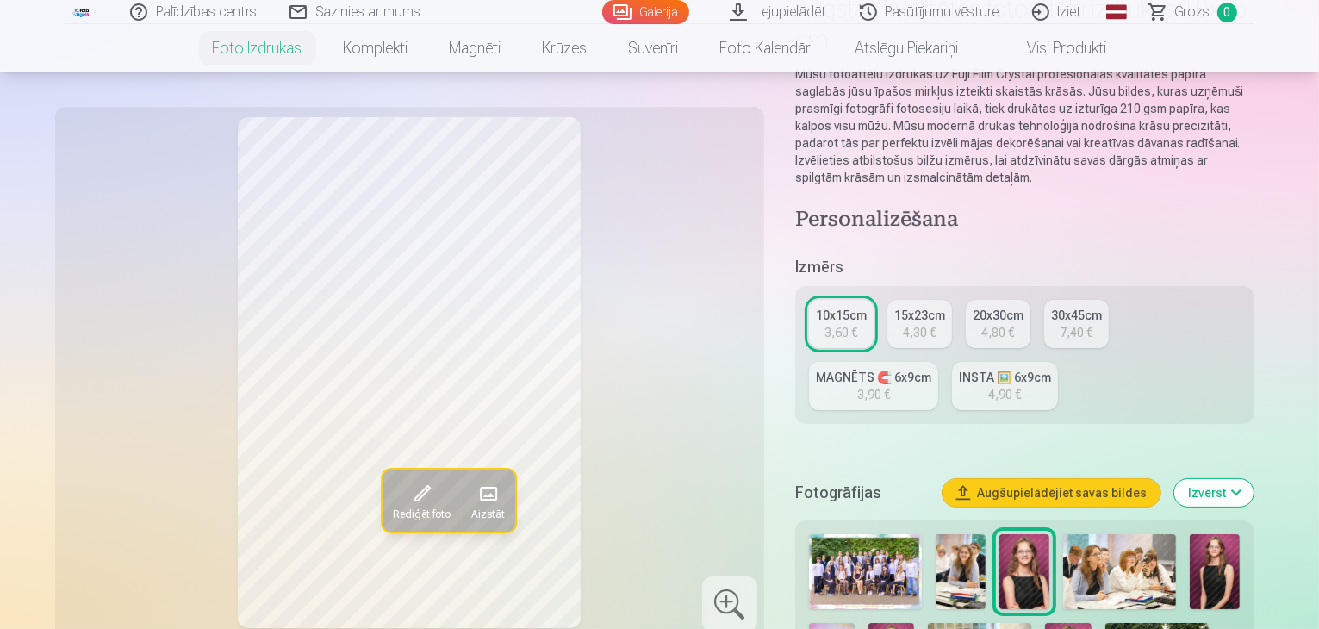
click at [175, 182] on div "Rediģēt foto Aizstāt" at bounding box center [409, 372] width 689 height 511
